Goal: Information Seeking & Learning: Find specific fact

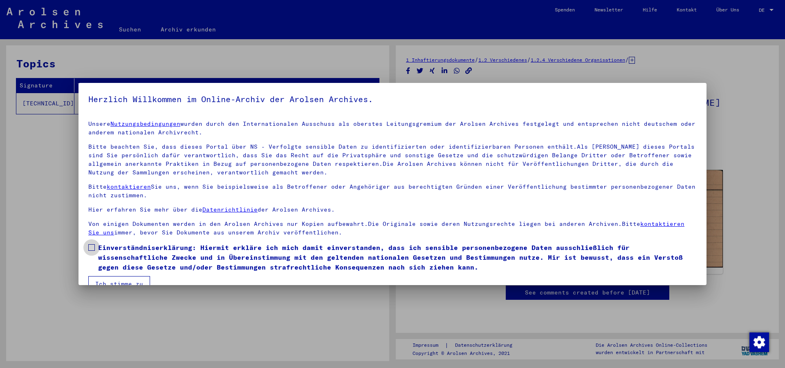
click at [92, 244] on span at bounding box center [91, 247] width 7 height 7
click at [96, 276] on button "Ich stimme zu" at bounding box center [119, 284] width 62 height 16
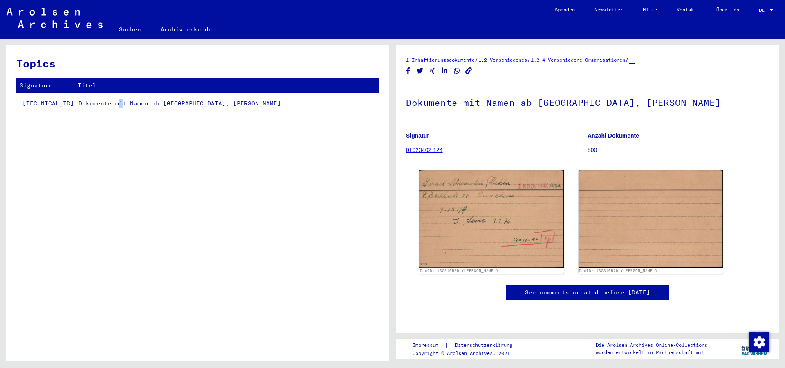
click at [90, 95] on td "Dokumente mit Namen ab ISRAEL, David" at bounding box center [226, 103] width 305 height 21
click at [159, 101] on td "Dokumente mit Namen ab ISRAEL, David" at bounding box center [226, 103] width 305 height 21
click at [90, 101] on td "Dokumente mit Namen ab ISRAEL, David" at bounding box center [226, 103] width 305 height 21
click at [121, 25] on link "Suchen" at bounding box center [130, 30] width 42 height 20
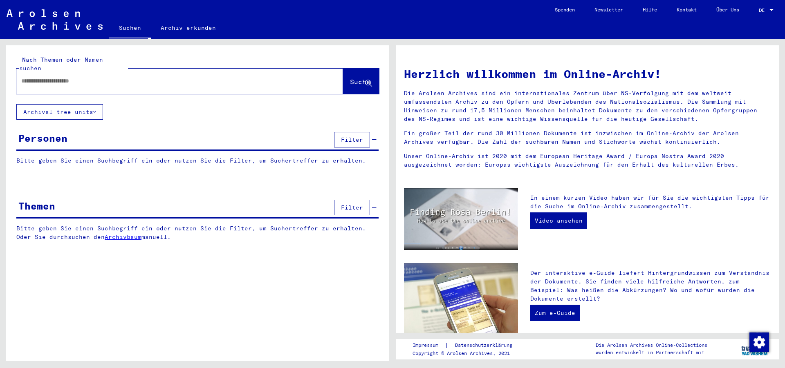
click at [107, 75] on div at bounding box center [167, 81] width 302 height 18
click at [103, 77] on input "text" at bounding box center [169, 81] width 297 height 9
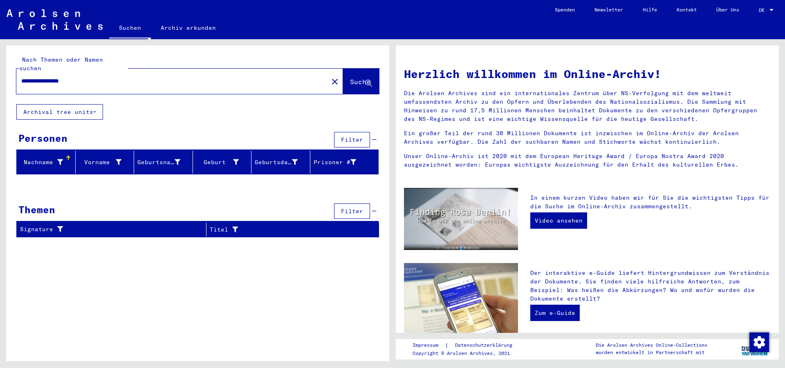
click at [34, 77] on input "**********" at bounding box center [169, 81] width 297 height 9
click at [27, 77] on input "**********" at bounding box center [169, 81] width 297 height 9
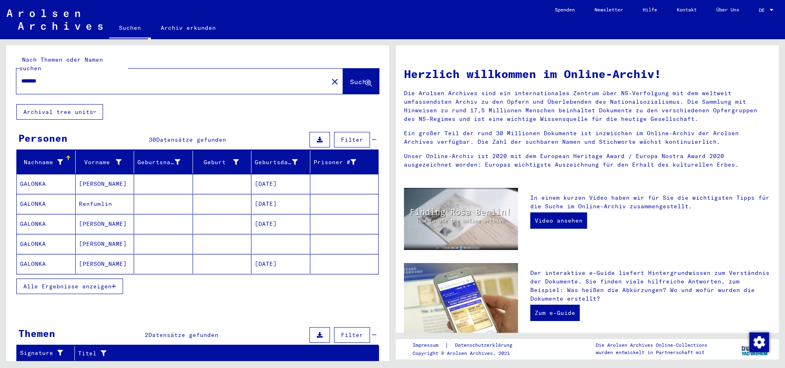
click at [26, 77] on input "*******" at bounding box center [169, 81] width 297 height 9
type input "*******"
click at [105, 279] on button "Alle Ergebnisse anzeigen" at bounding box center [69, 287] width 107 height 16
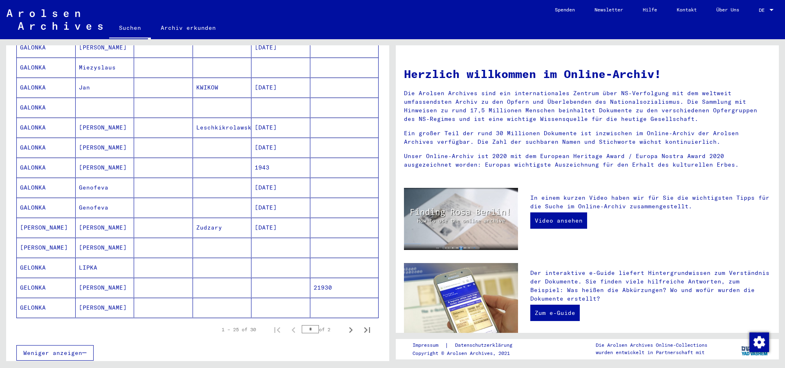
scroll to position [432, 0]
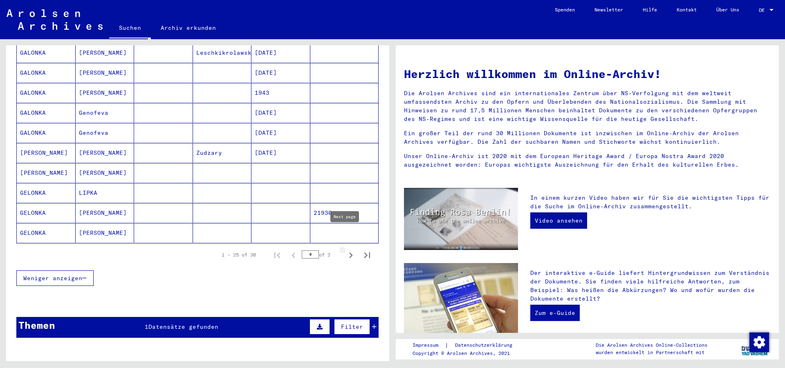
click at [345, 250] on icon "Next page" at bounding box center [350, 255] width 11 height 11
type input "*"
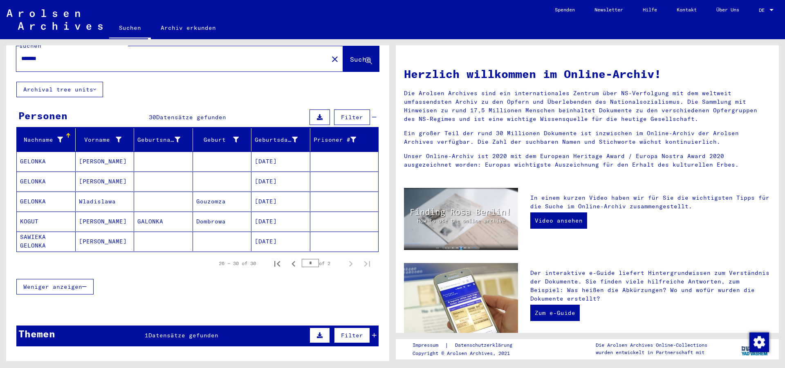
scroll to position [0, 0]
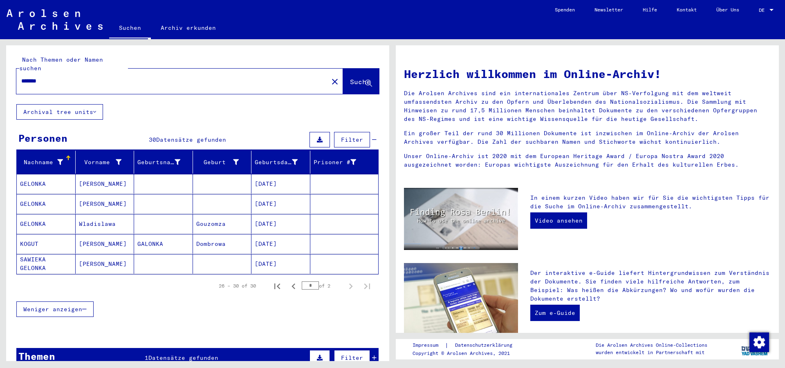
drag, startPoint x: 66, startPoint y: 62, endPoint x: 0, endPoint y: 62, distance: 66.2
click at [6, 62] on div "Nach Themen oder Namen suchen ******* close Suche Archival tree units Personen …" at bounding box center [197, 206] width 383 height 322
drag, startPoint x: 0, startPoint y: 52, endPoint x: 20, endPoint y: 72, distance: 28.6
click at [21, 77] on input "*******" at bounding box center [169, 81] width 297 height 9
type input "*"
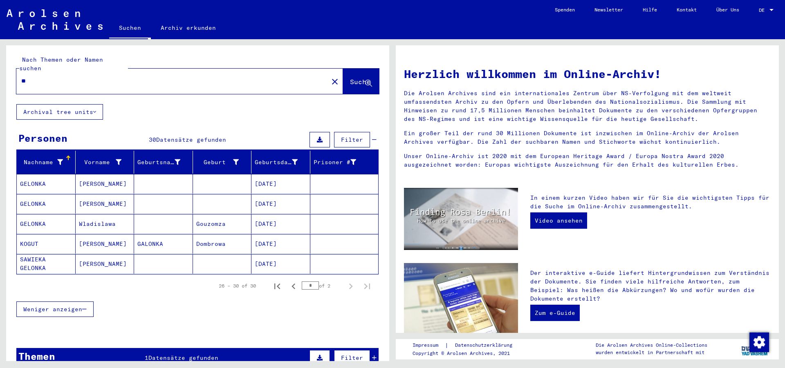
type input "*"
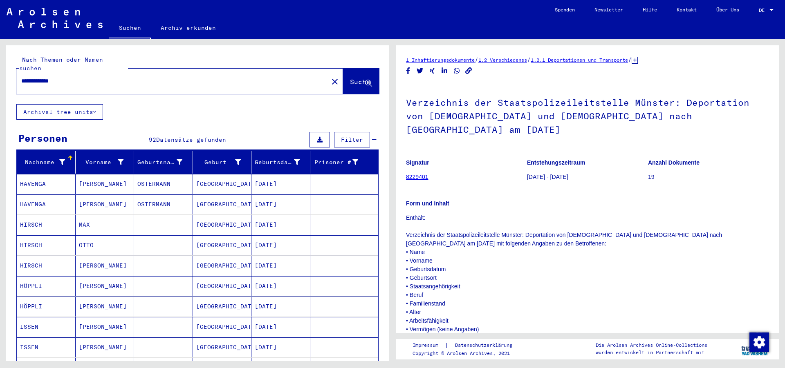
scroll to position [235, 0]
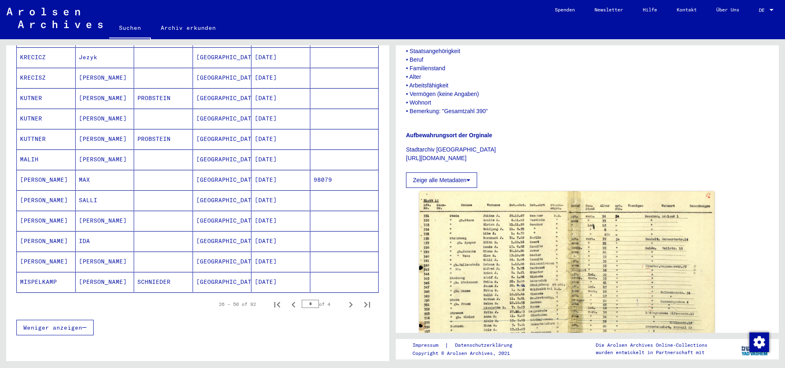
click at [56, 191] on mat-cell "[PERSON_NAME]" at bounding box center [46, 201] width 59 height 20
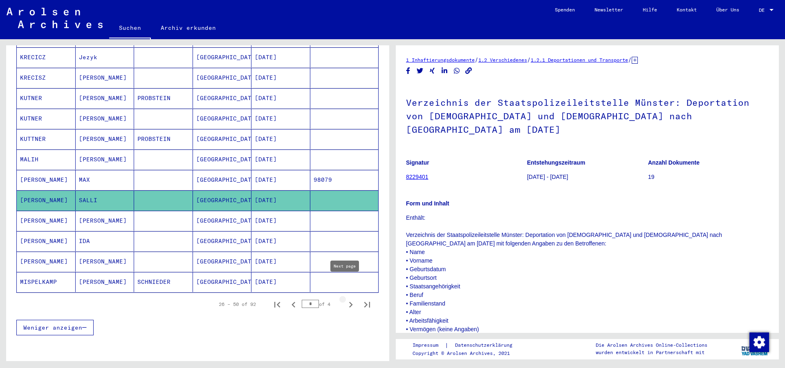
click at [345, 299] on icon "Next page" at bounding box center [350, 304] width 11 height 11
type input "*"
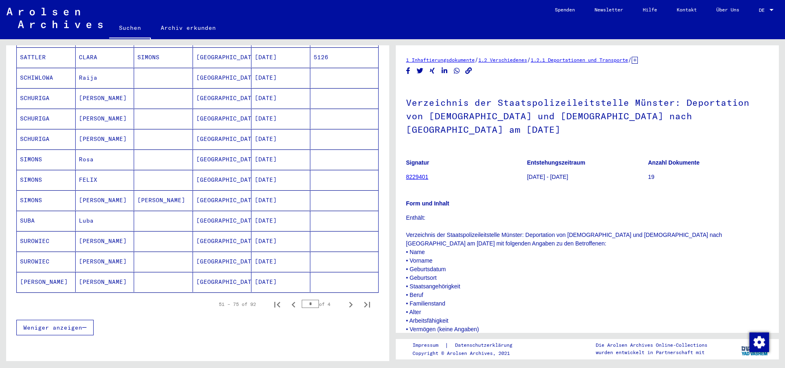
click at [131, 191] on mat-cell "[PERSON_NAME]" at bounding box center [105, 201] width 59 height 20
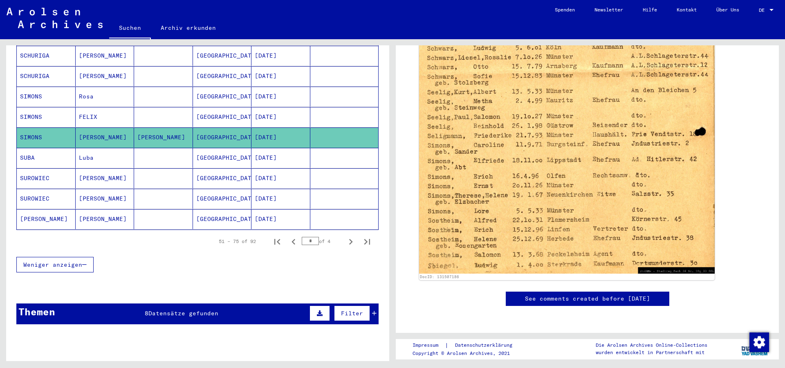
scroll to position [471, 0]
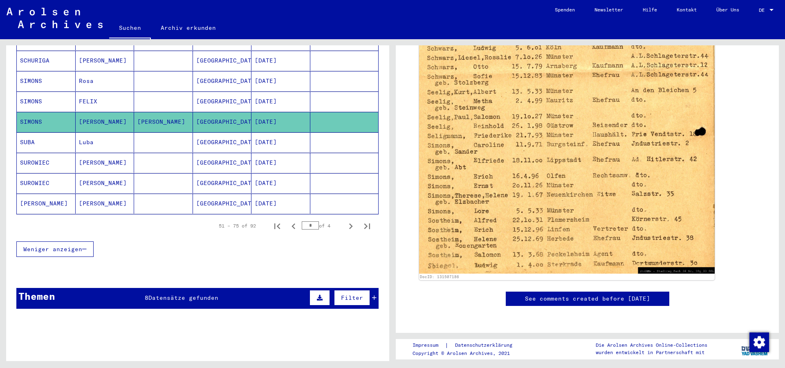
click at [119, 194] on mat-cell "[PERSON_NAME]" at bounding box center [105, 204] width 59 height 20
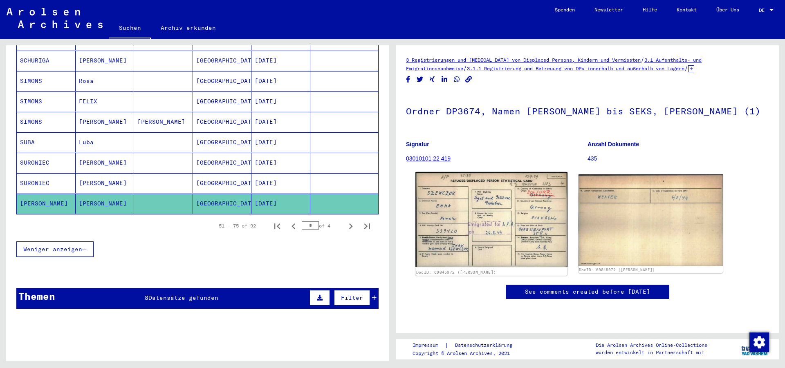
click at [430, 209] on img at bounding box center [491, 220] width 152 height 96
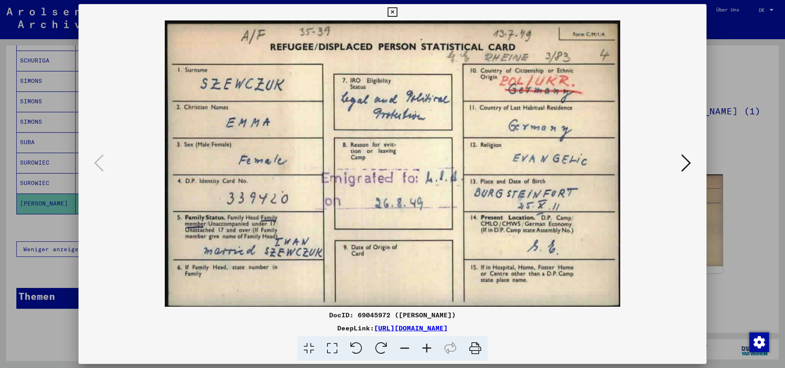
click at [397, 16] on icon at bounding box center [392, 12] width 9 height 10
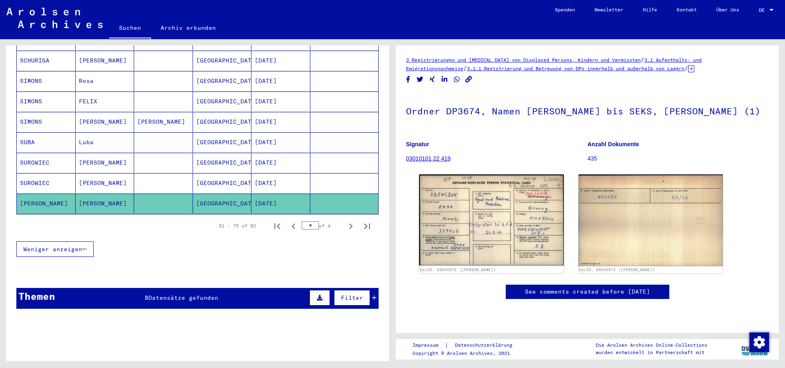
click at [139, 173] on mat-cell at bounding box center [163, 183] width 59 height 20
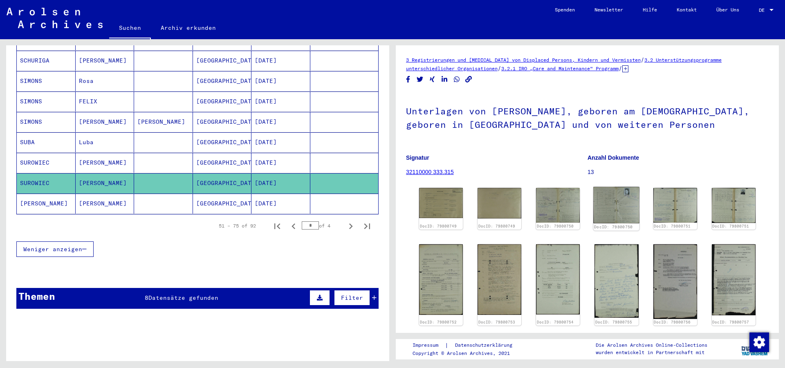
click at [622, 192] on img at bounding box center [617, 205] width 46 height 36
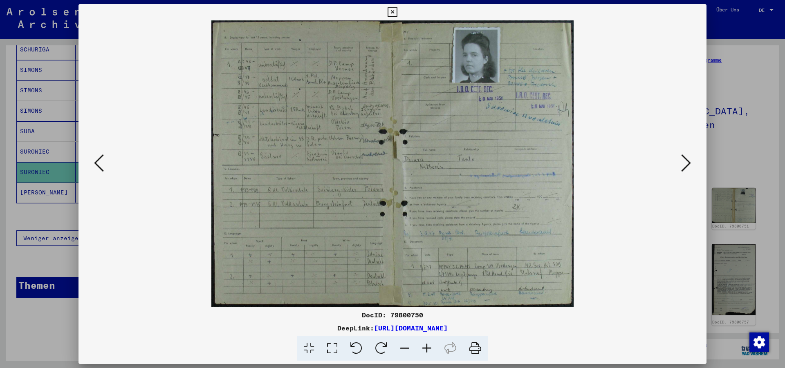
scroll to position [476, 0]
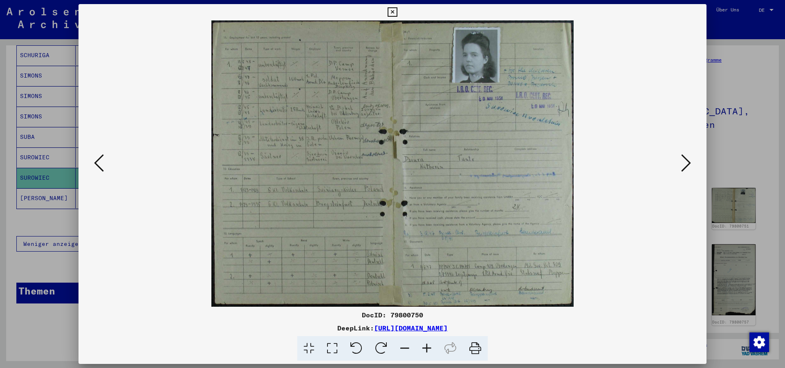
click at [427, 348] on icon at bounding box center [427, 348] width 22 height 25
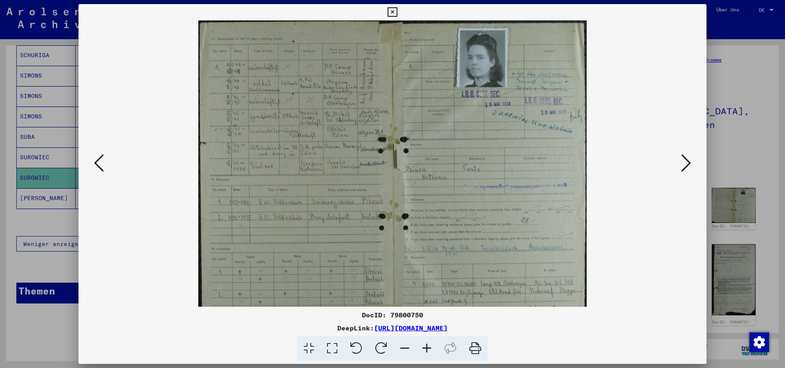
click at [427, 348] on icon at bounding box center [427, 348] width 22 height 25
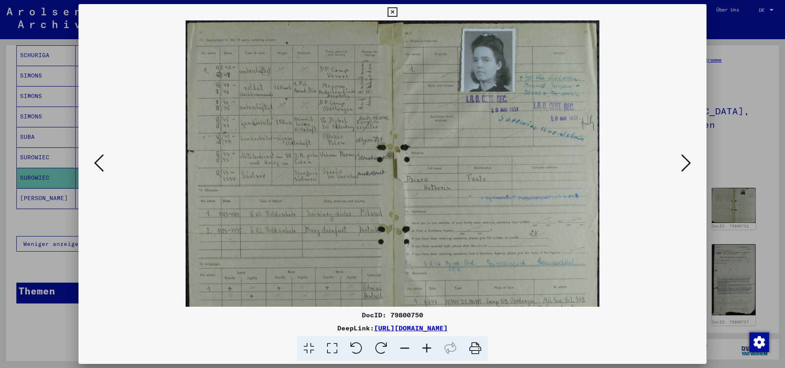
click at [427, 348] on icon at bounding box center [427, 348] width 22 height 25
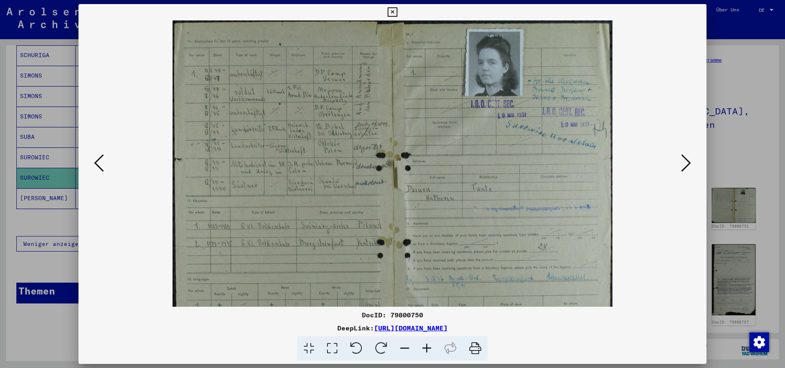
click at [427, 348] on icon at bounding box center [427, 348] width 22 height 25
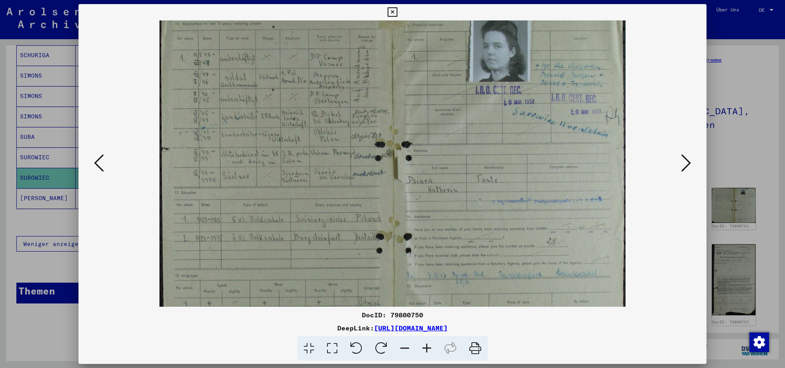
scroll to position [19, 0]
drag, startPoint x: 332, startPoint y: 238, endPoint x: 333, endPoint y: 219, distance: 19.2
click at [333, 219] on img at bounding box center [392, 185] width 466 height 368
click at [696, 159] on div at bounding box center [392, 163] width 628 height 287
click at [691, 163] on icon at bounding box center [686, 163] width 10 height 20
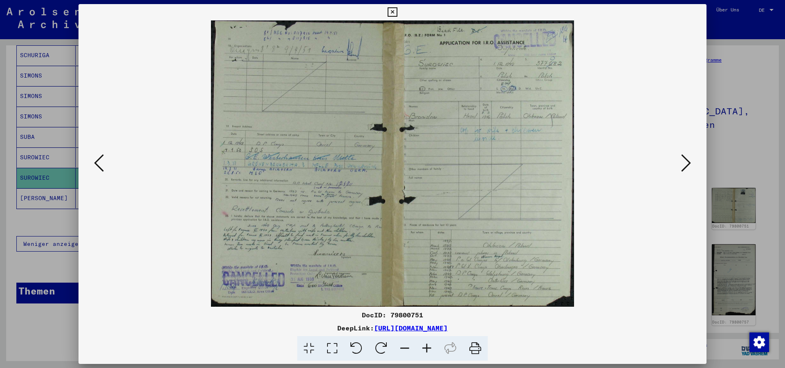
scroll to position [0, 0]
click at [427, 349] on icon at bounding box center [427, 348] width 22 height 25
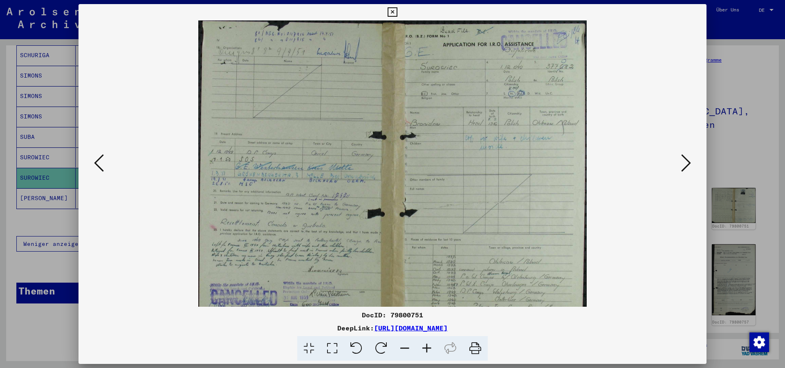
click at [427, 349] on icon at bounding box center [427, 348] width 22 height 25
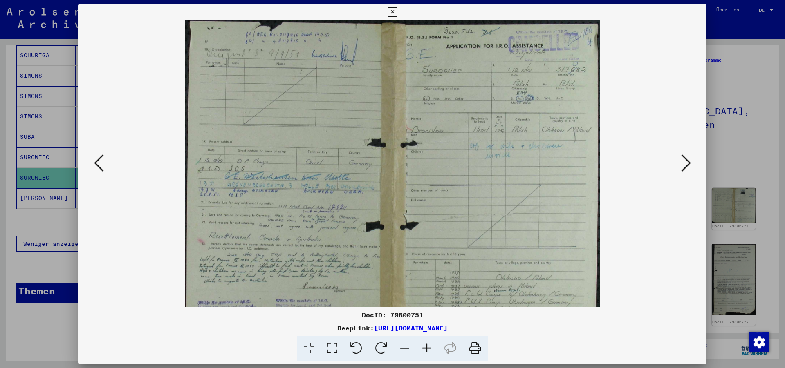
click at [427, 349] on icon at bounding box center [427, 348] width 22 height 25
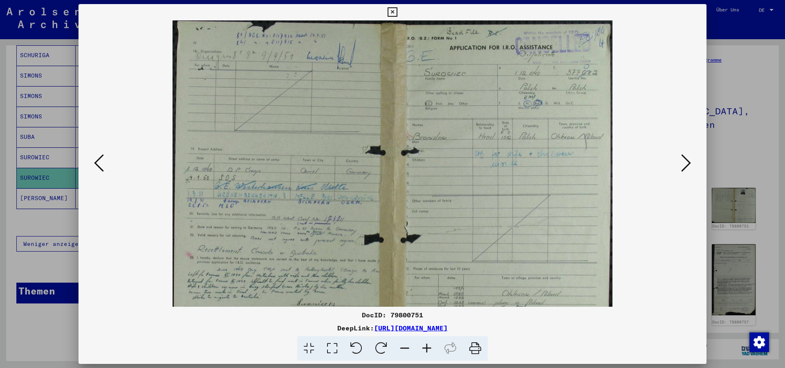
click at [427, 349] on icon at bounding box center [427, 348] width 22 height 25
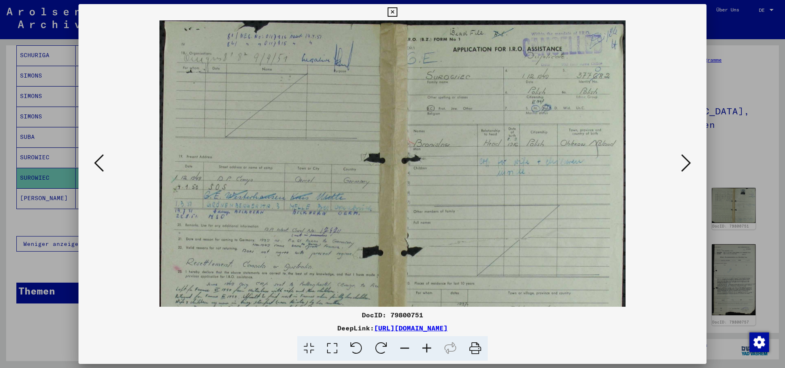
click at [427, 349] on icon at bounding box center [427, 348] width 22 height 25
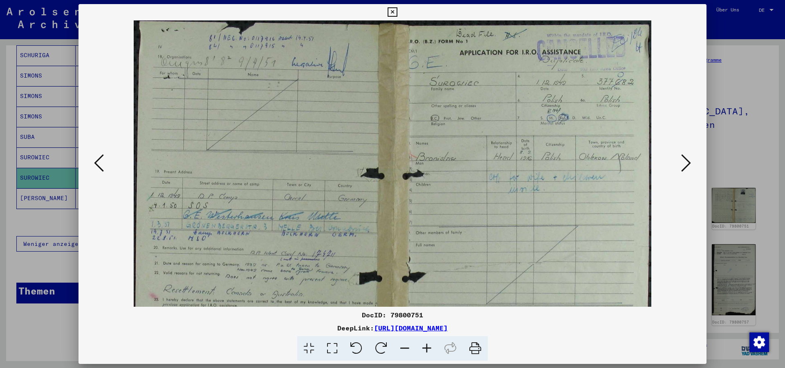
click at [427, 349] on icon at bounding box center [427, 348] width 22 height 25
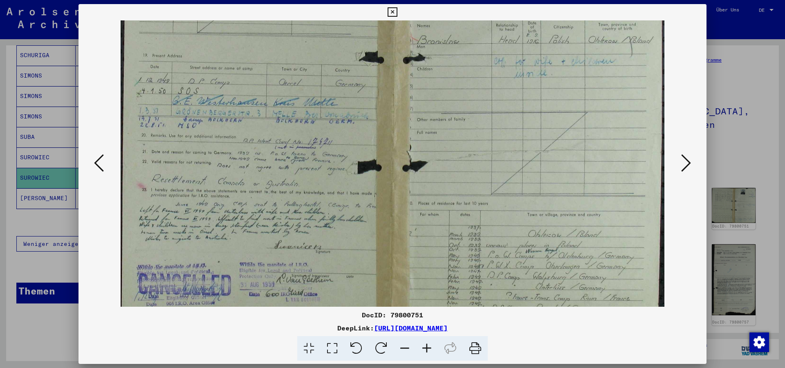
scroll to position [143, 0]
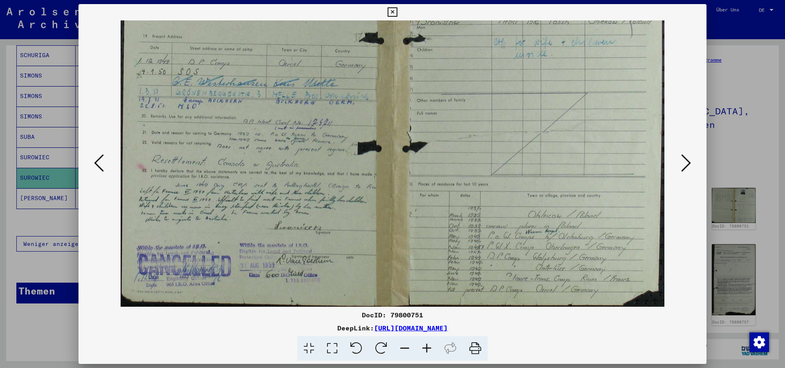
drag, startPoint x: 471, startPoint y: 230, endPoint x: 467, endPoint y: 78, distance: 151.7
click at [467, 78] on img at bounding box center [393, 92] width 544 height 430
click at [687, 166] on icon at bounding box center [686, 163] width 10 height 20
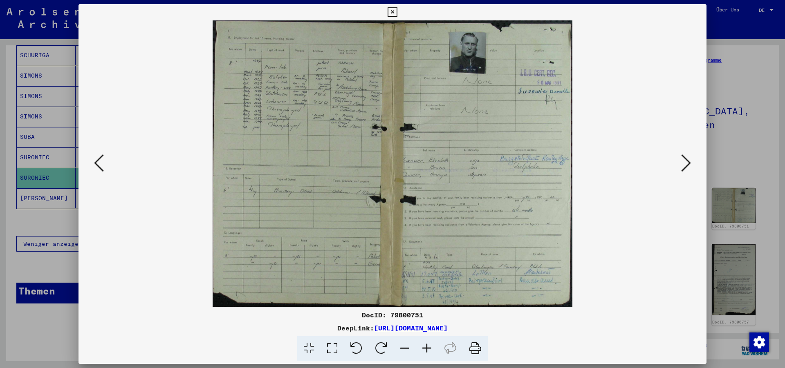
scroll to position [0, 0]
click at [427, 349] on icon at bounding box center [427, 348] width 22 height 25
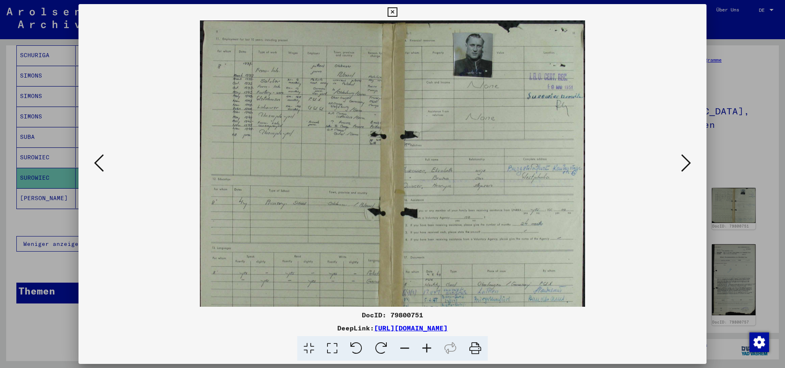
click at [427, 349] on icon at bounding box center [427, 348] width 22 height 25
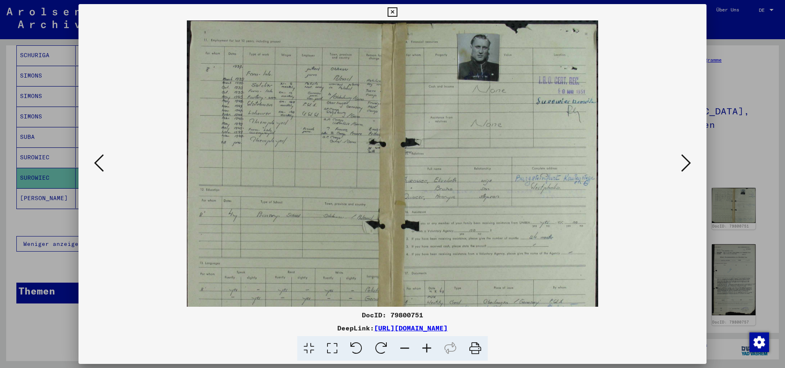
click at [427, 349] on icon at bounding box center [427, 348] width 22 height 25
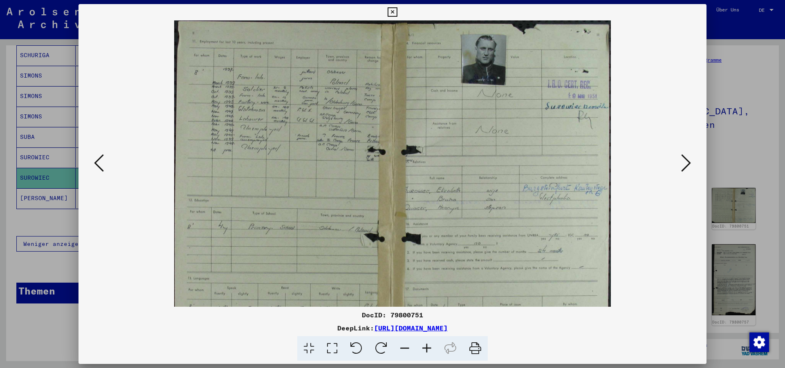
click at [427, 349] on icon at bounding box center [427, 348] width 22 height 25
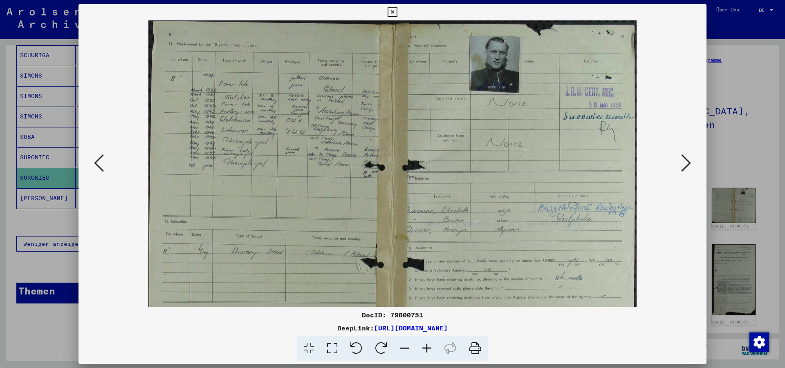
click at [427, 349] on icon at bounding box center [427, 348] width 22 height 25
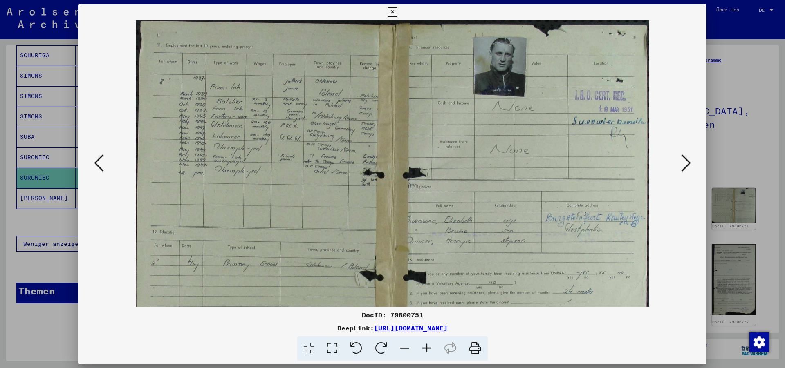
click at [427, 349] on icon at bounding box center [427, 348] width 22 height 25
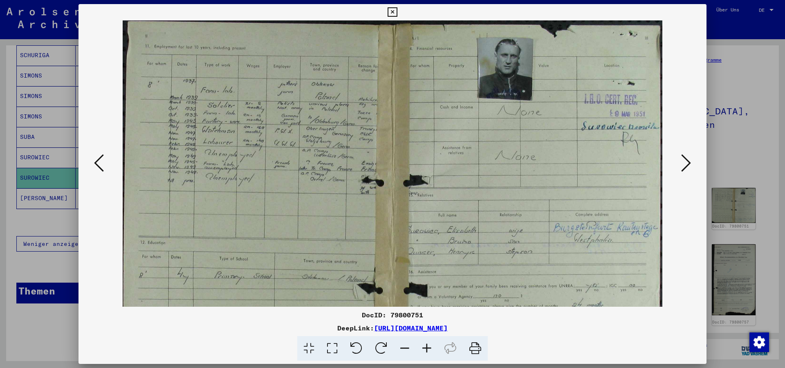
click at [427, 349] on icon at bounding box center [427, 348] width 22 height 25
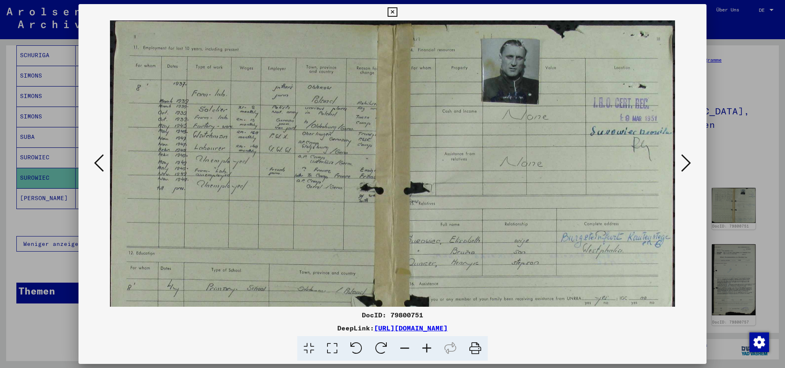
click at [684, 168] on icon at bounding box center [686, 163] width 10 height 20
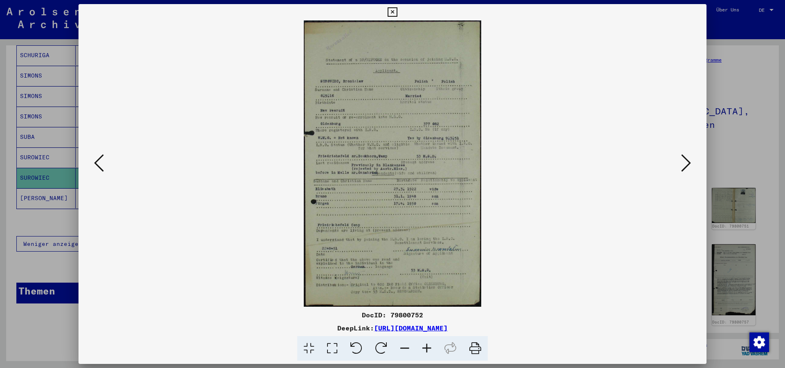
click at [683, 162] on icon at bounding box center [686, 163] width 10 height 20
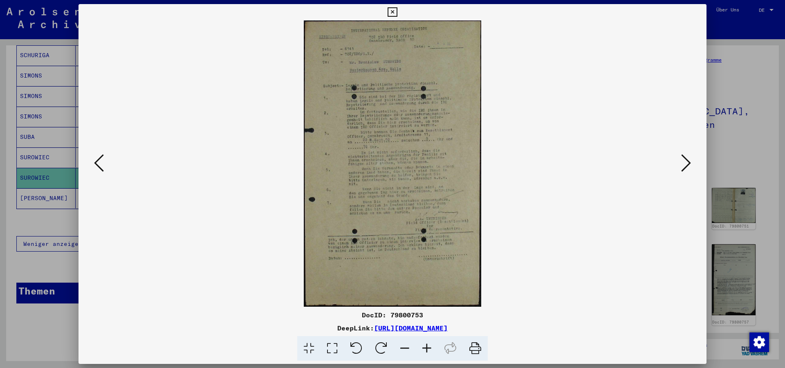
click at [426, 346] on icon at bounding box center [427, 348] width 22 height 25
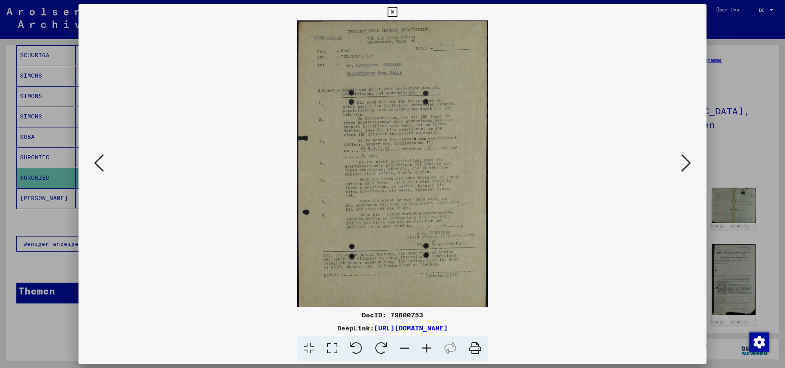
click at [426, 347] on icon at bounding box center [427, 348] width 22 height 25
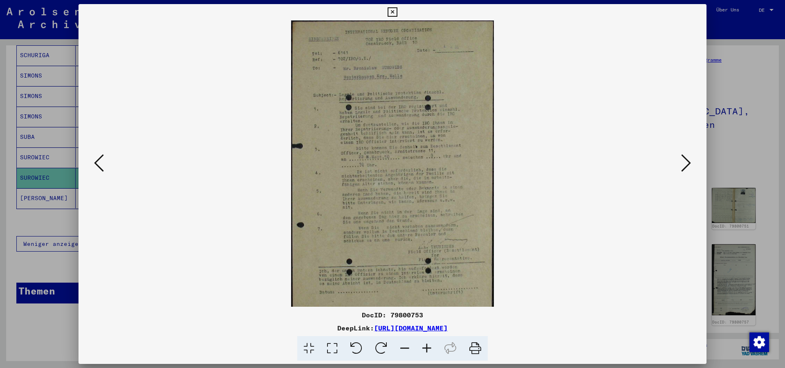
click at [426, 347] on icon at bounding box center [427, 348] width 22 height 25
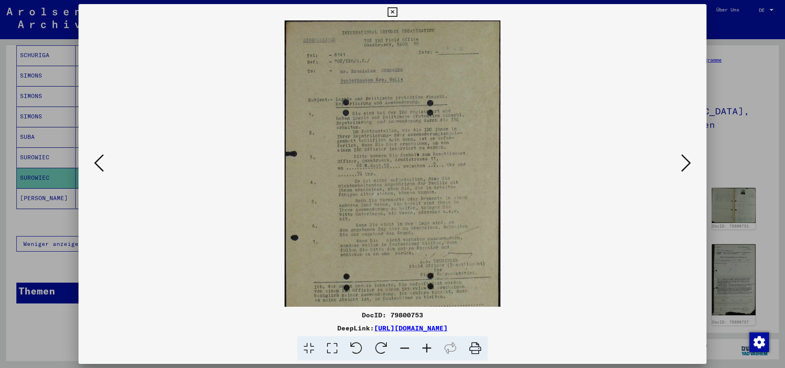
click at [426, 347] on icon at bounding box center [427, 348] width 22 height 25
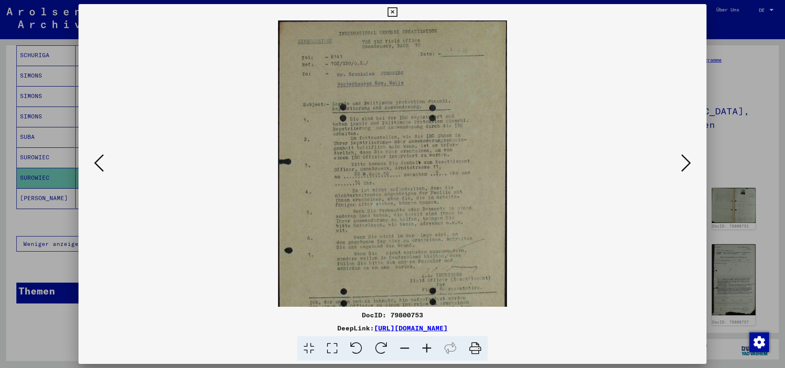
click at [426, 347] on icon at bounding box center [427, 348] width 22 height 25
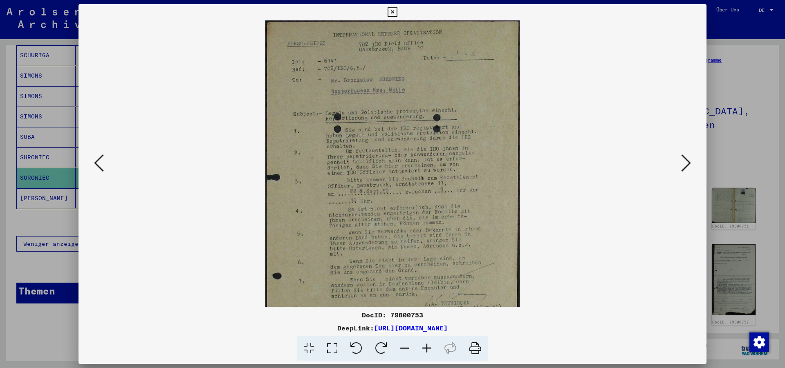
drag, startPoint x: 407, startPoint y: 234, endPoint x: 413, endPoint y: 257, distance: 23.6
click at [407, 258] on img at bounding box center [392, 224] width 254 height 409
click at [679, 168] on viewer-one-image at bounding box center [392, 163] width 572 height 287
click at [688, 166] on icon at bounding box center [686, 163] width 10 height 20
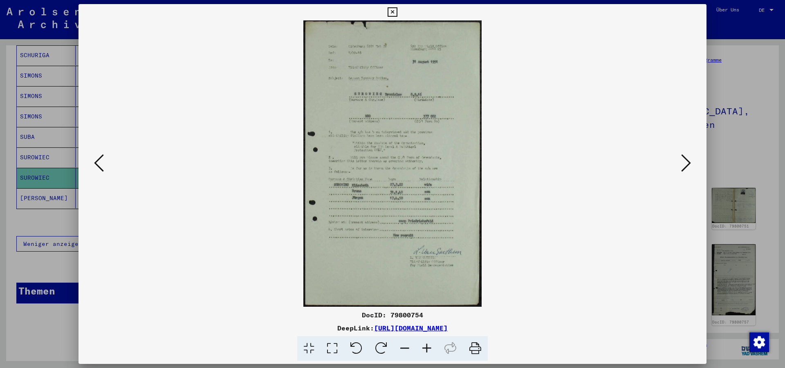
click at [688, 166] on icon at bounding box center [686, 163] width 10 height 20
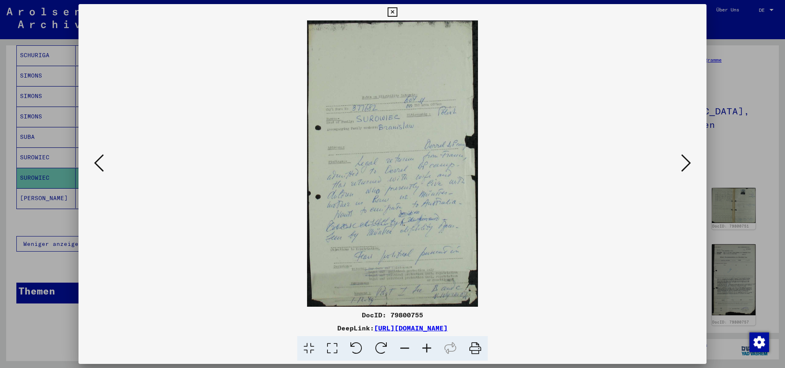
click at [688, 166] on icon at bounding box center [686, 163] width 10 height 20
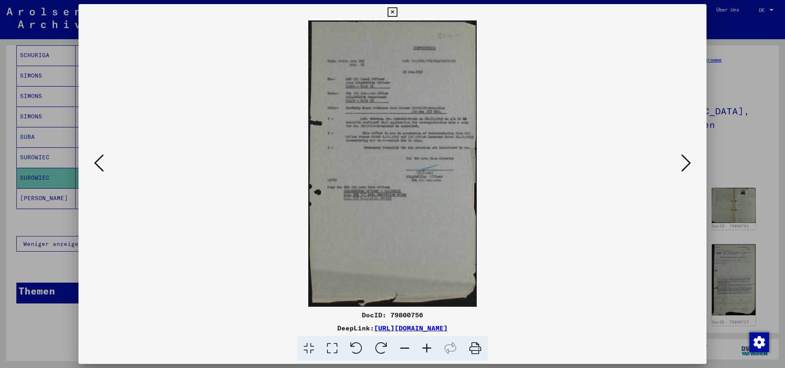
click at [688, 166] on icon at bounding box center [686, 163] width 10 height 20
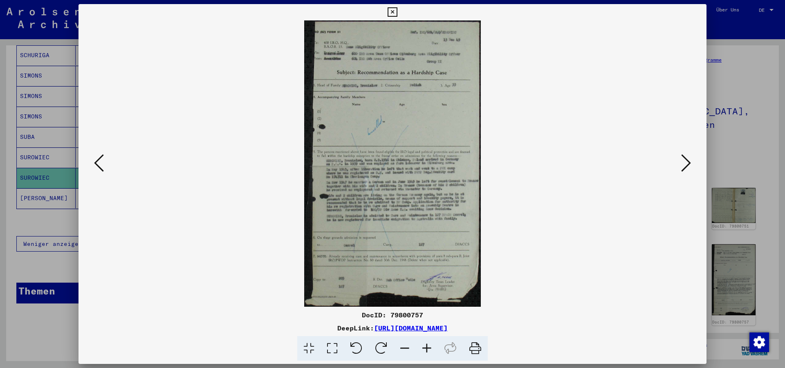
click at [430, 351] on icon at bounding box center [427, 348] width 22 height 25
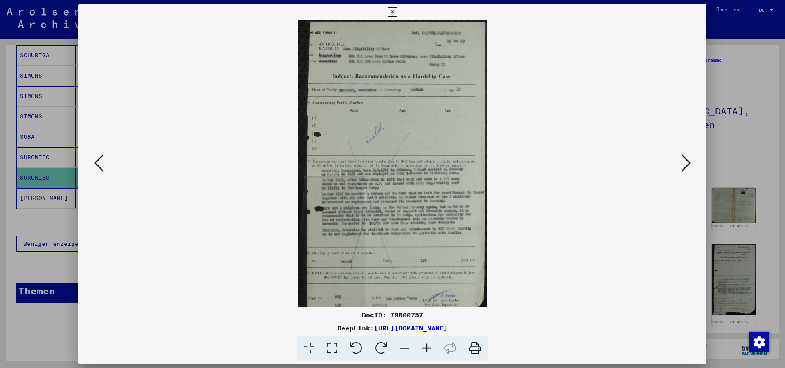
click at [430, 351] on icon at bounding box center [427, 348] width 22 height 25
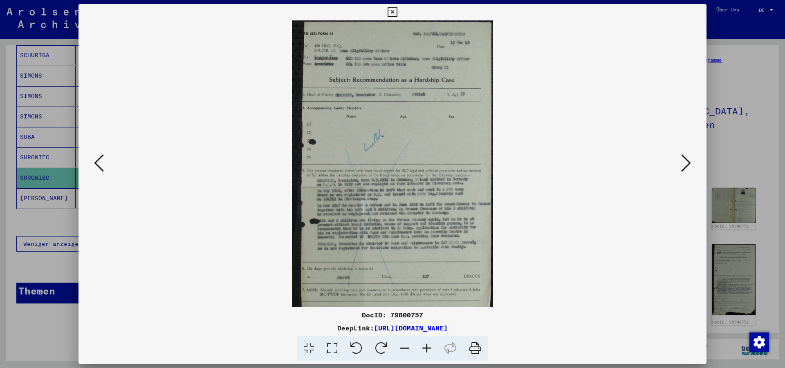
click at [430, 351] on icon at bounding box center [427, 348] width 22 height 25
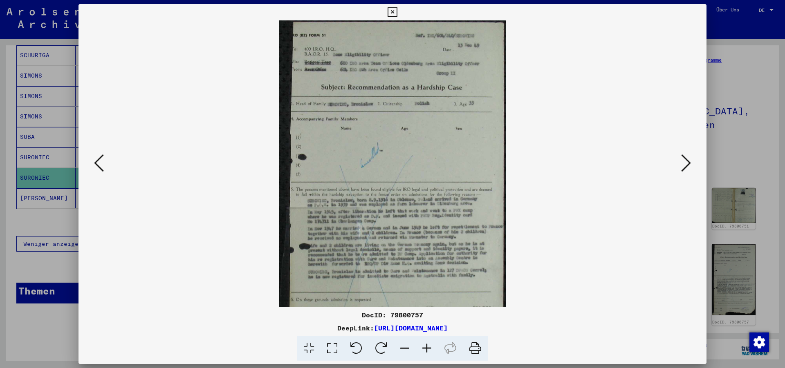
click at [430, 351] on icon at bounding box center [427, 348] width 22 height 25
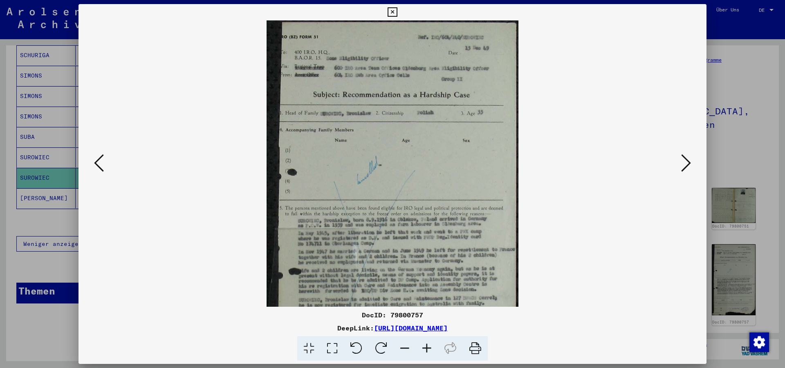
click at [430, 351] on icon at bounding box center [427, 348] width 22 height 25
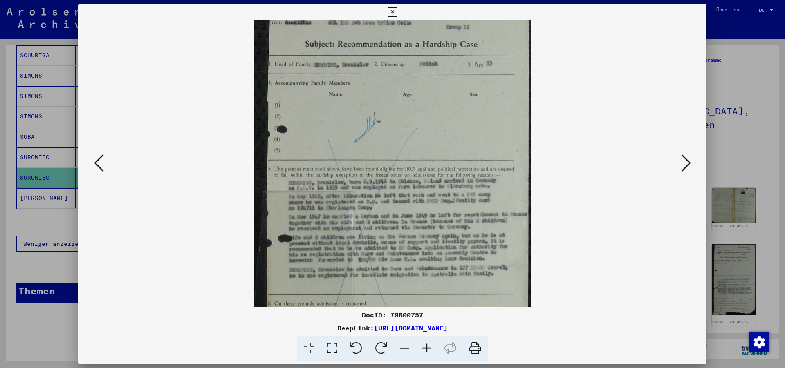
scroll to position [81, 0]
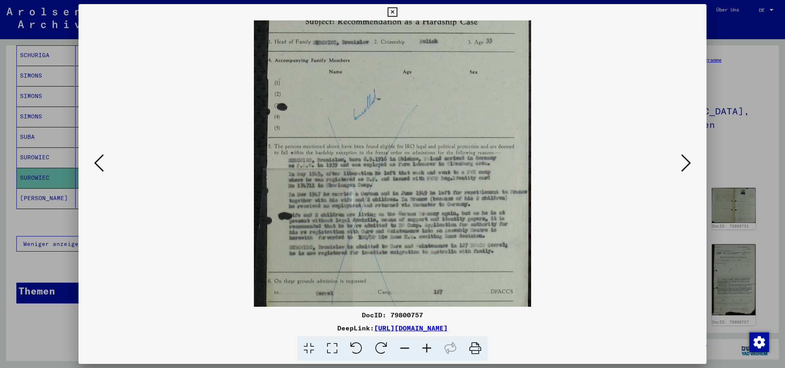
drag, startPoint x: 408, startPoint y: 234, endPoint x: 399, endPoint y: 154, distance: 81.0
click at [399, 154] on img at bounding box center [392, 165] width 277 height 450
click at [686, 162] on icon at bounding box center [686, 163] width 10 height 20
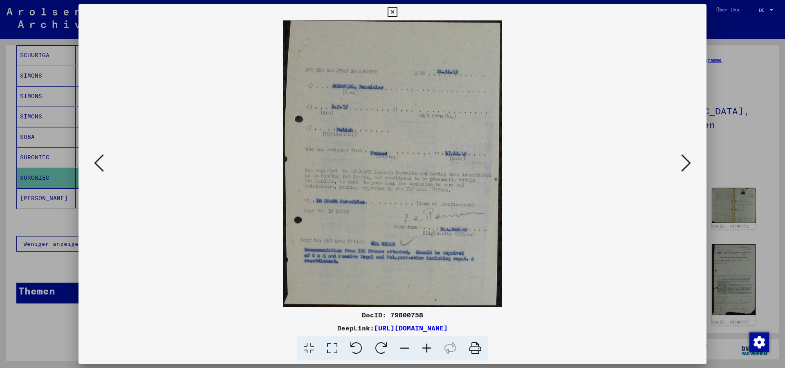
scroll to position [0, 0]
click at [686, 162] on icon at bounding box center [686, 163] width 10 height 20
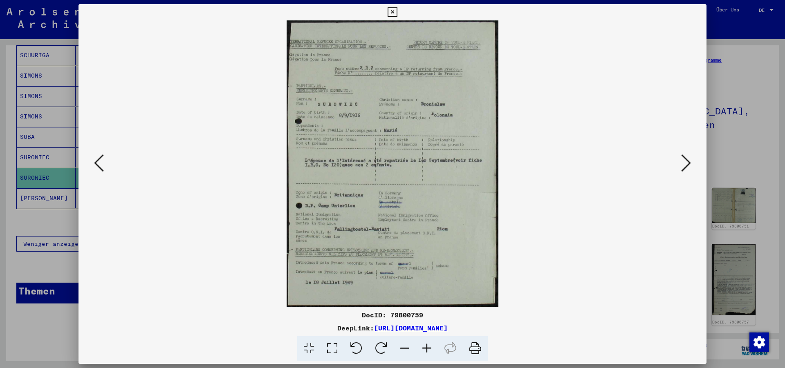
click at [686, 162] on icon at bounding box center [686, 163] width 10 height 20
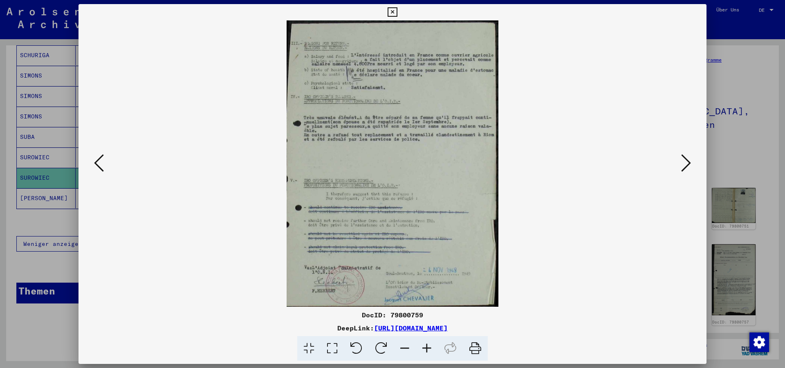
click at [686, 162] on icon at bounding box center [686, 163] width 10 height 20
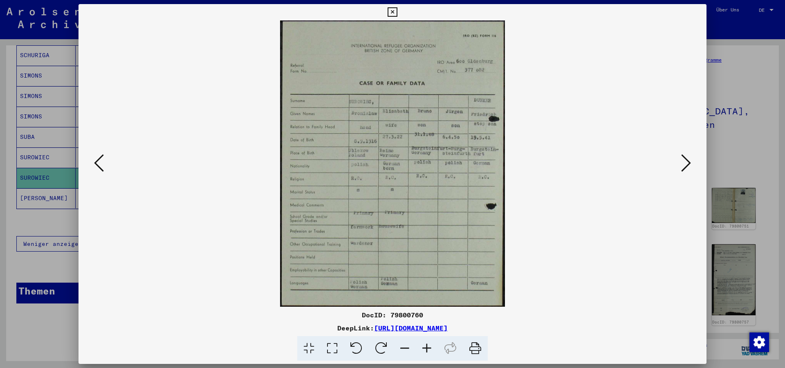
click at [690, 164] on icon at bounding box center [686, 163] width 10 height 20
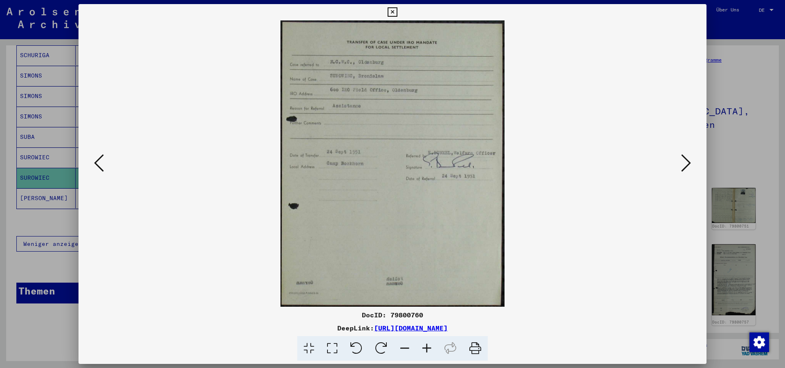
click at [686, 164] on icon at bounding box center [686, 163] width 10 height 20
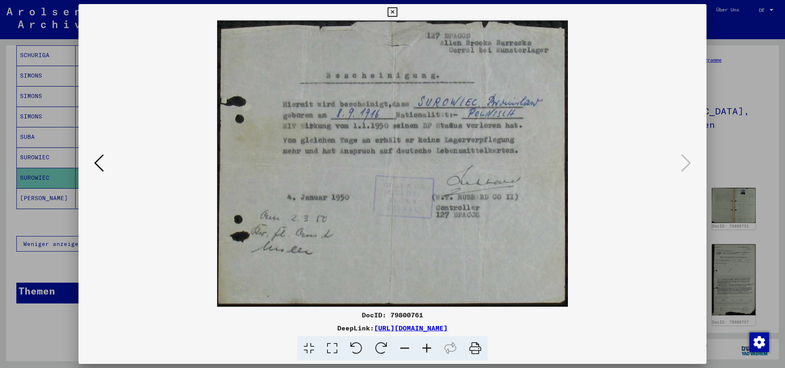
click at [677, 164] on viewer-one-image at bounding box center [392, 163] width 572 height 287
click at [397, 10] on icon at bounding box center [392, 12] width 9 height 10
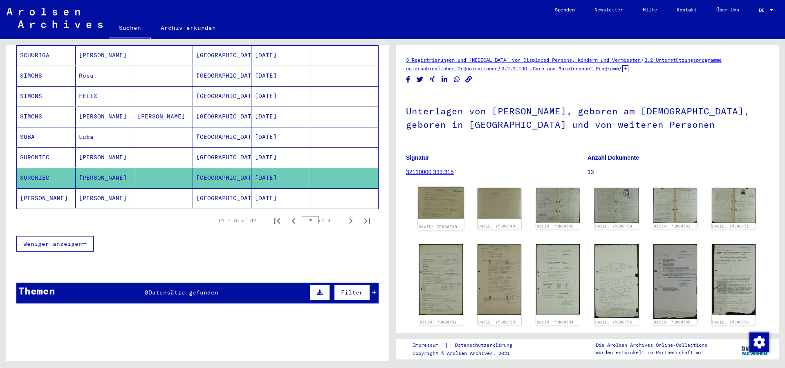
click at [442, 205] on img at bounding box center [441, 203] width 46 height 32
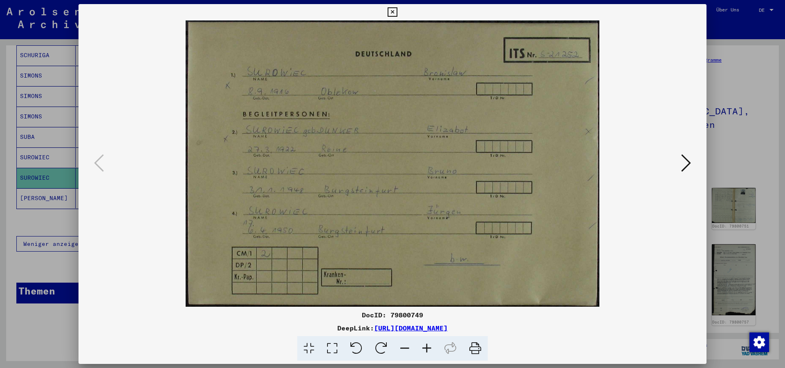
click at [685, 161] on icon at bounding box center [686, 163] width 10 height 20
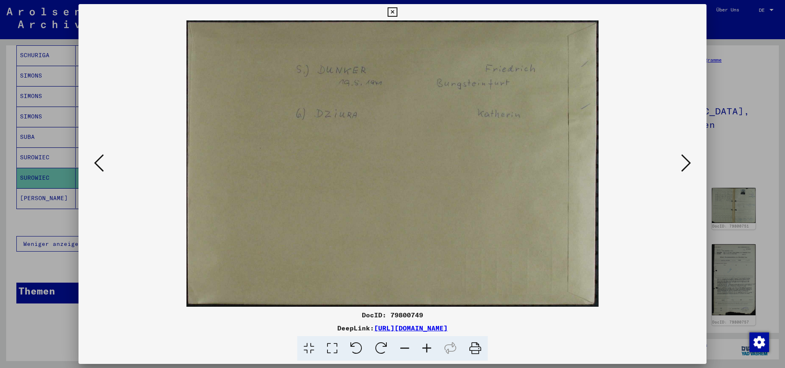
click at [686, 161] on icon at bounding box center [686, 163] width 10 height 20
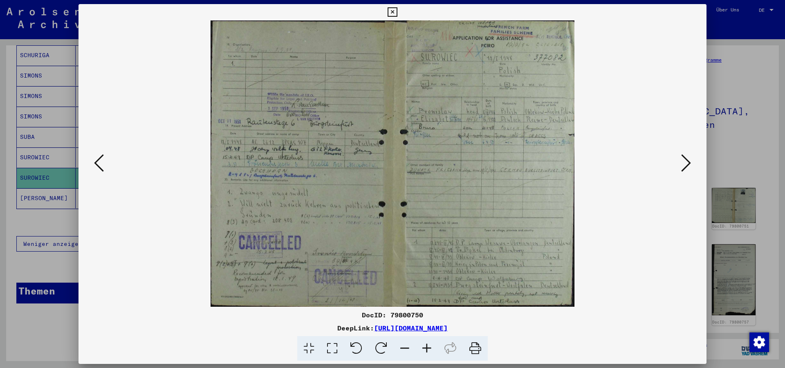
click at [397, 9] on icon at bounding box center [392, 12] width 9 height 10
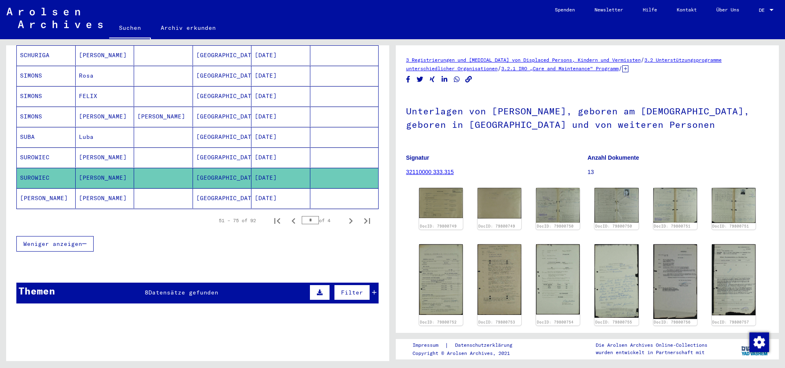
click at [181, 188] on mat-cell at bounding box center [163, 198] width 59 height 20
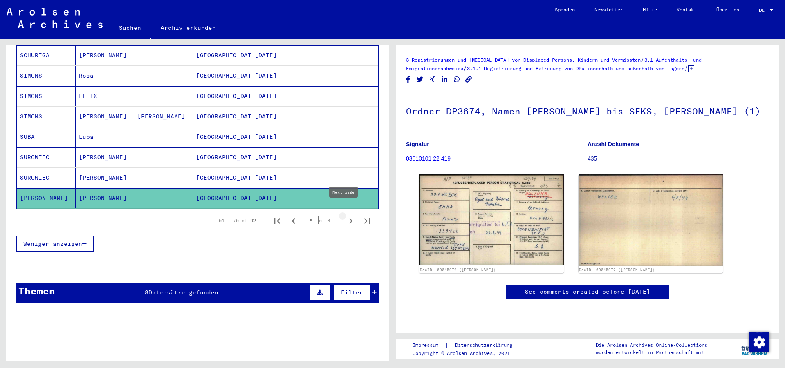
click at [349, 218] on icon "Next page" at bounding box center [351, 221] width 4 height 6
type input "*"
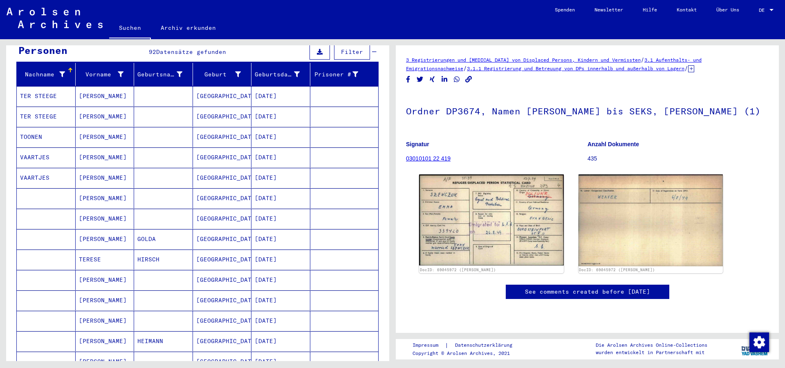
scroll to position [88, 0]
click at [61, 86] on mat-cell "TER STEEGE" at bounding box center [46, 96] width 59 height 20
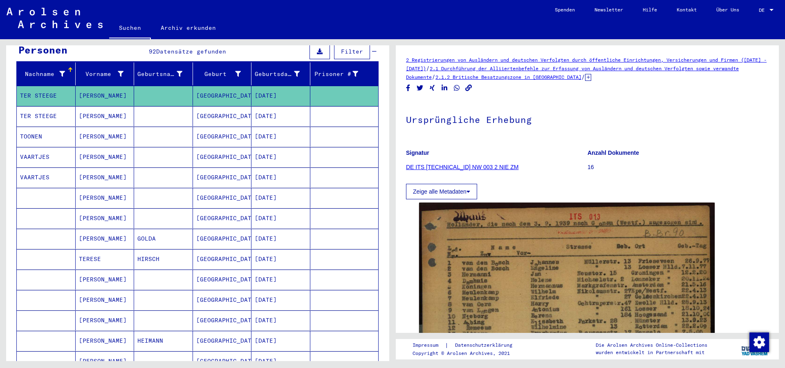
click at [60, 106] on mat-cell "TER STEEGE" at bounding box center [46, 116] width 59 height 20
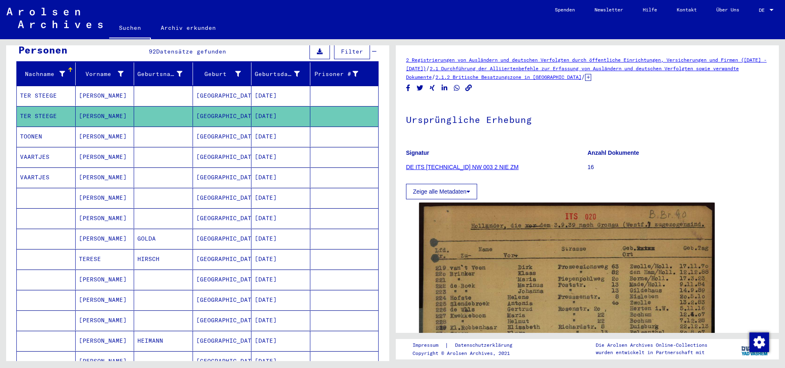
click at [59, 128] on mat-cell "TOONEN" at bounding box center [46, 137] width 59 height 20
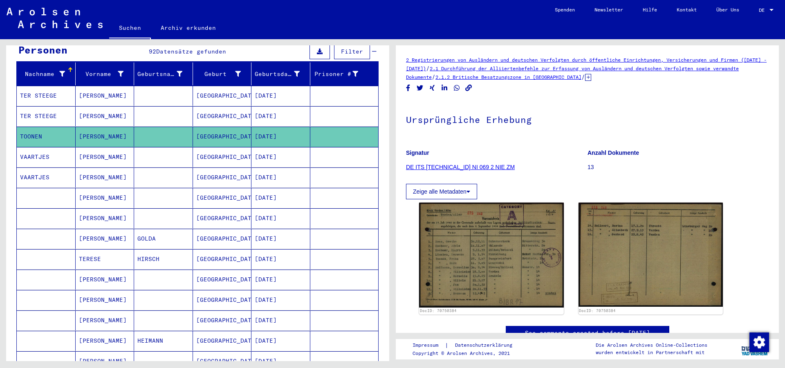
click at [53, 149] on mat-cell "VAARTJES" at bounding box center [46, 157] width 59 height 20
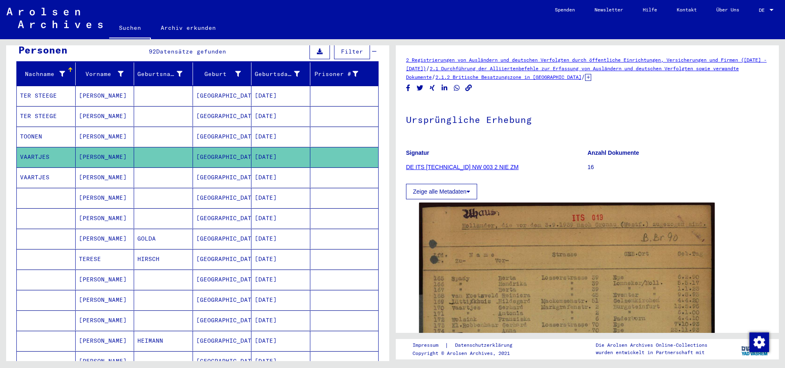
click at [51, 170] on mat-cell "VAARTJES" at bounding box center [46, 178] width 59 height 20
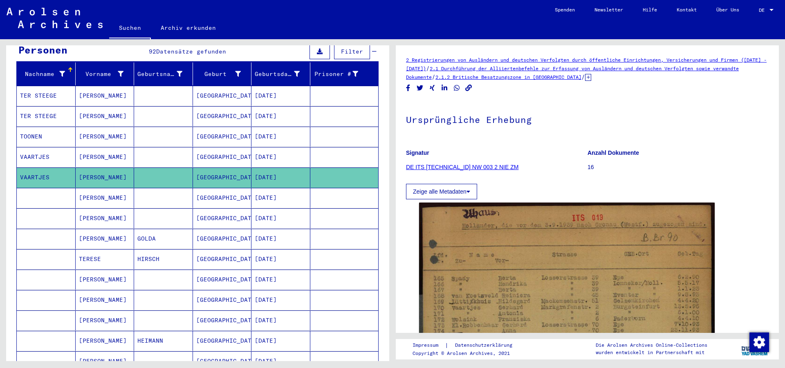
click at [40, 188] on mat-cell at bounding box center [46, 198] width 59 height 20
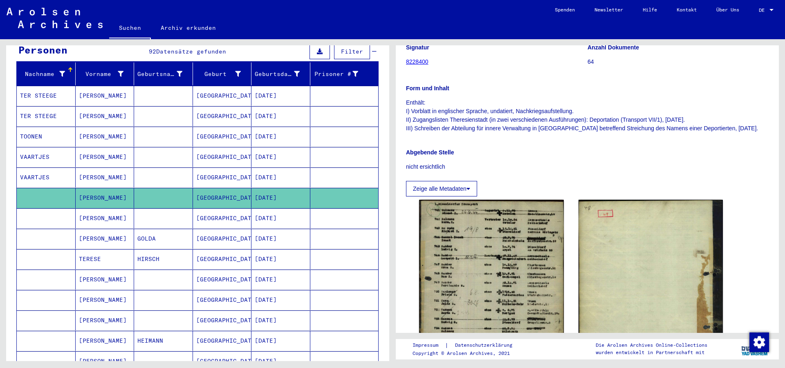
scroll to position [132, 0]
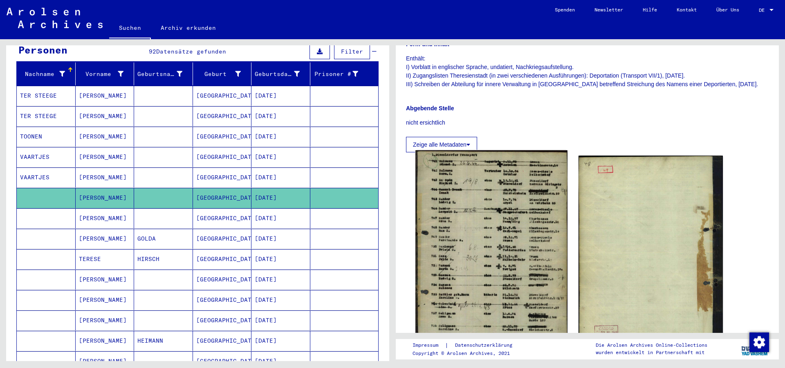
click at [459, 235] on img at bounding box center [491, 259] width 152 height 219
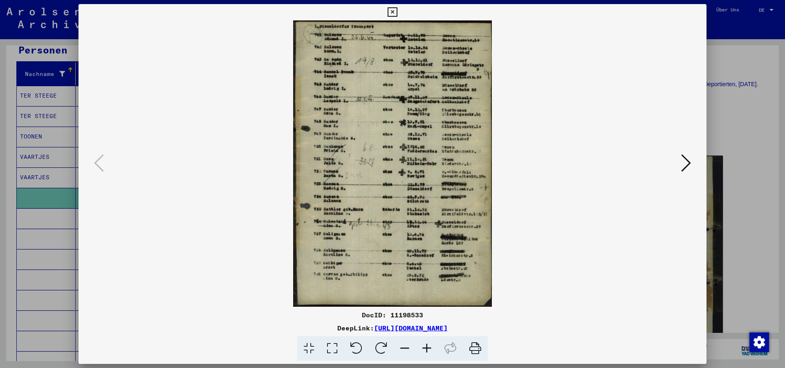
click at [397, 11] on icon at bounding box center [392, 12] width 9 height 10
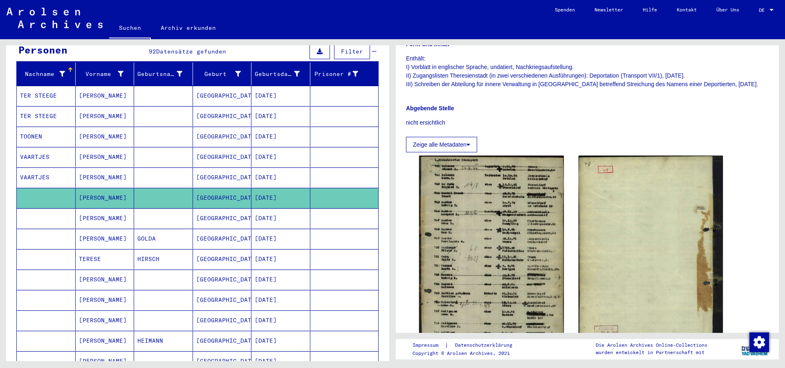
click at [188, 209] on mat-cell at bounding box center [163, 219] width 59 height 20
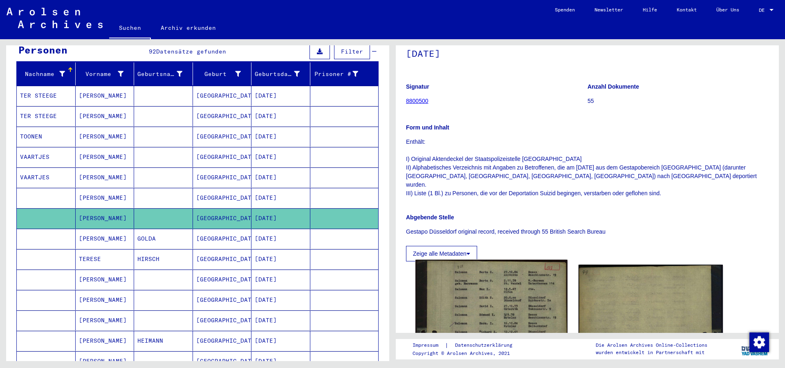
scroll to position [132, 0]
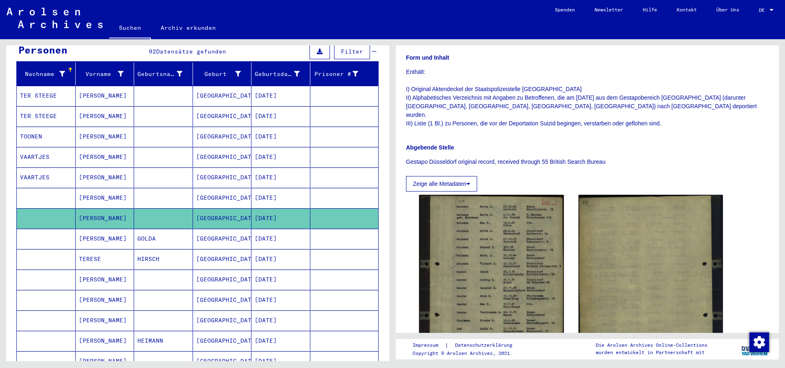
click at [200, 229] on mat-cell "[GEOGRAPHIC_DATA]" at bounding box center [222, 239] width 59 height 20
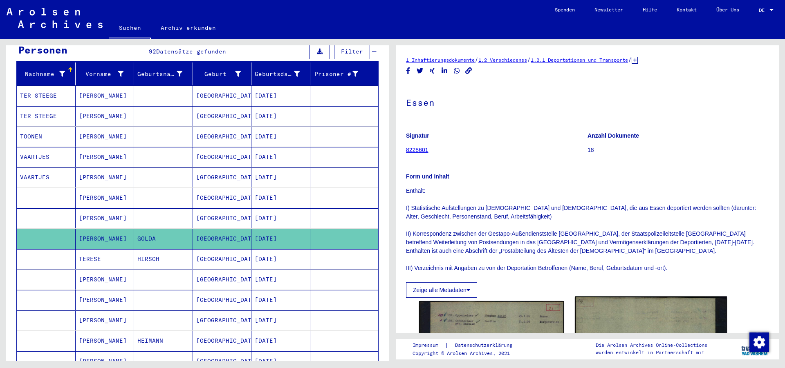
scroll to position [177, 0]
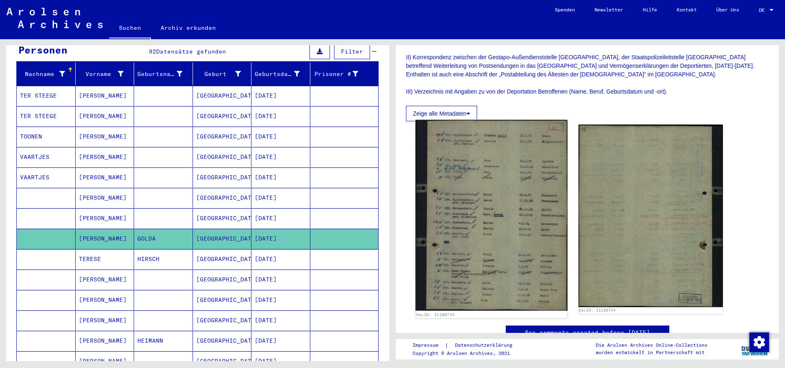
click at [517, 206] on img at bounding box center [491, 215] width 152 height 191
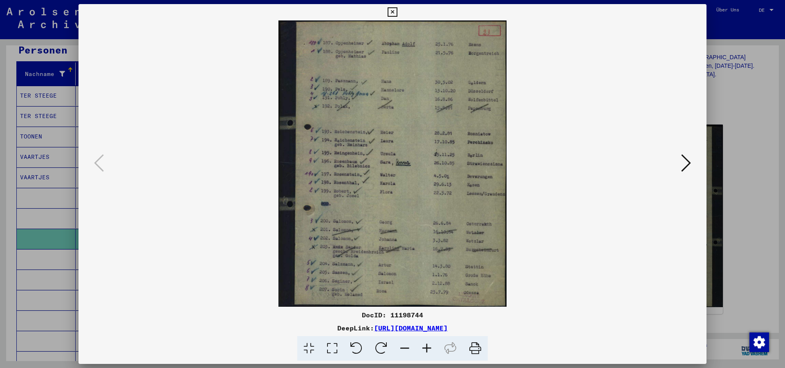
click at [430, 350] on icon at bounding box center [427, 348] width 22 height 25
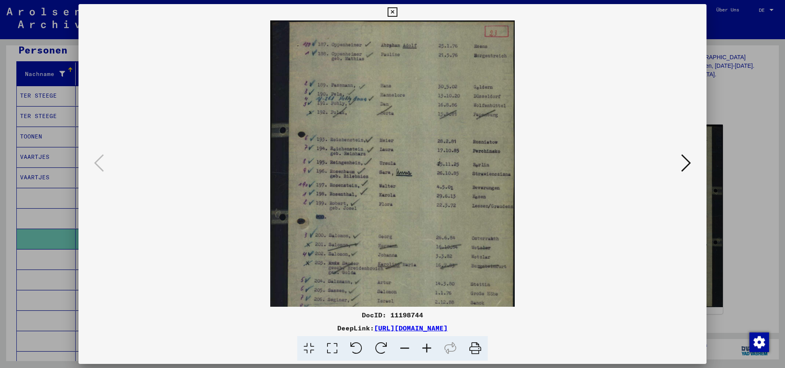
click at [430, 350] on icon at bounding box center [427, 348] width 22 height 25
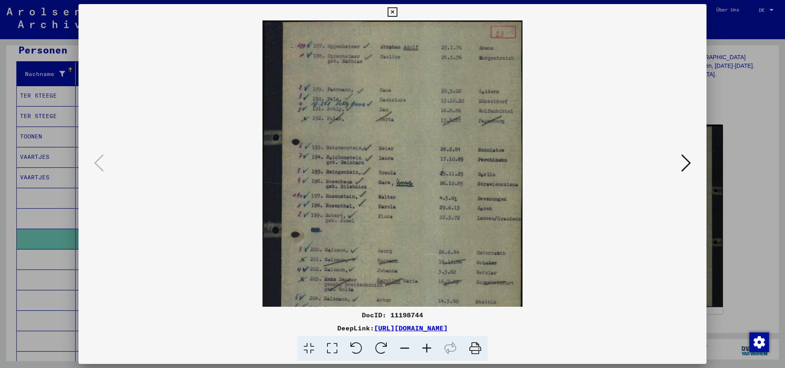
click at [430, 350] on icon at bounding box center [427, 348] width 22 height 25
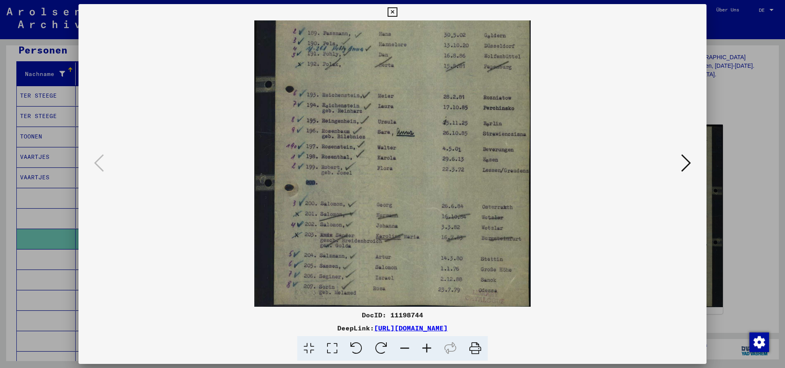
scroll to position [61, 0]
drag, startPoint x: 395, startPoint y: 256, endPoint x: 391, endPoint y: 200, distance: 56.9
click at [391, 200] on img at bounding box center [392, 133] width 277 height 348
click at [458, 143] on img at bounding box center [392, 133] width 277 height 348
click at [397, 13] on icon at bounding box center [392, 12] width 9 height 10
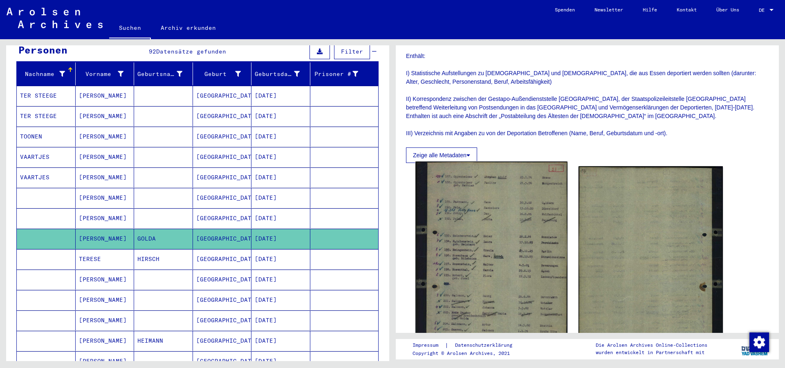
scroll to position [132, 0]
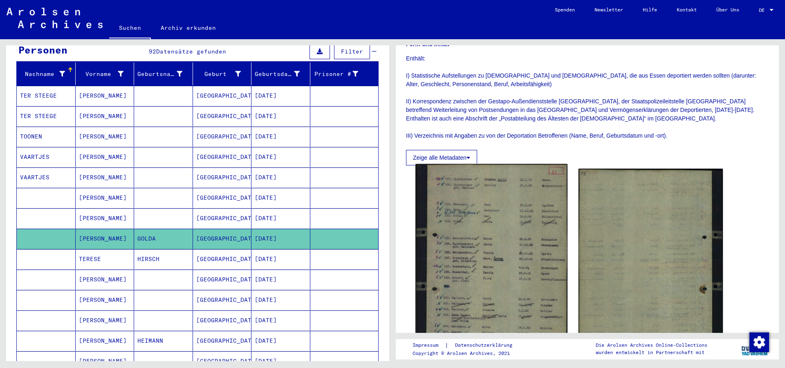
click at [493, 219] on img at bounding box center [491, 259] width 152 height 191
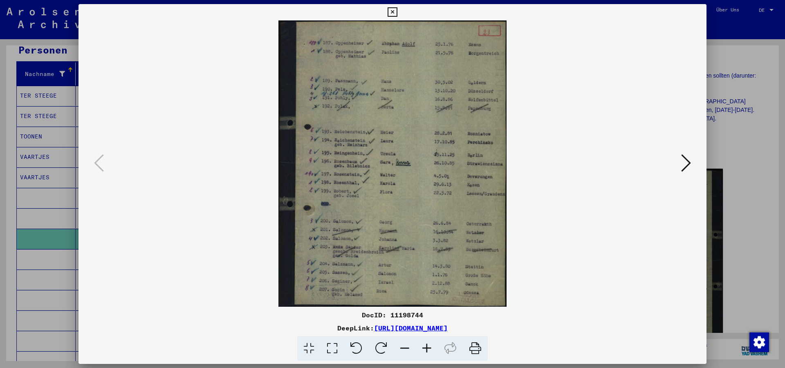
click at [423, 349] on icon at bounding box center [427, 348] width 22 height 25
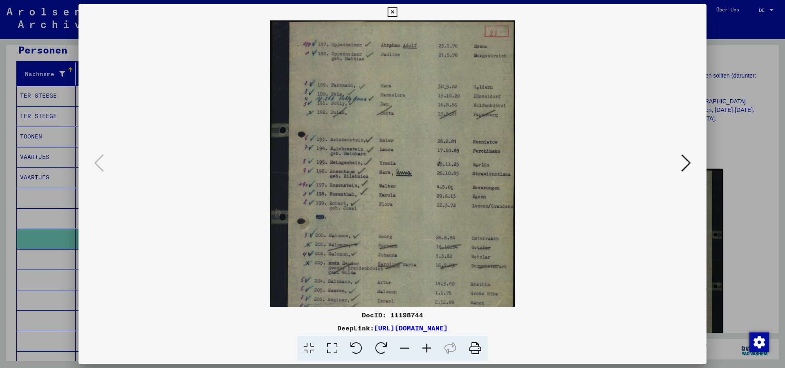
click at [423, 349] on icon at bounding box center [427, 348] width 22 height 25
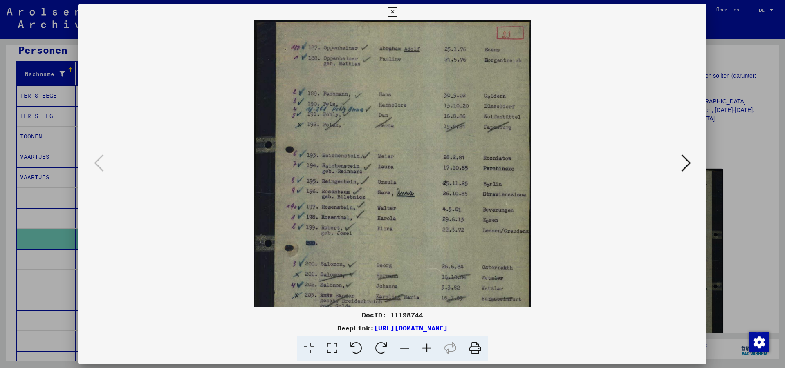
click at [423, 349] on icon at bounding box center [427, 348] width 22 height 25
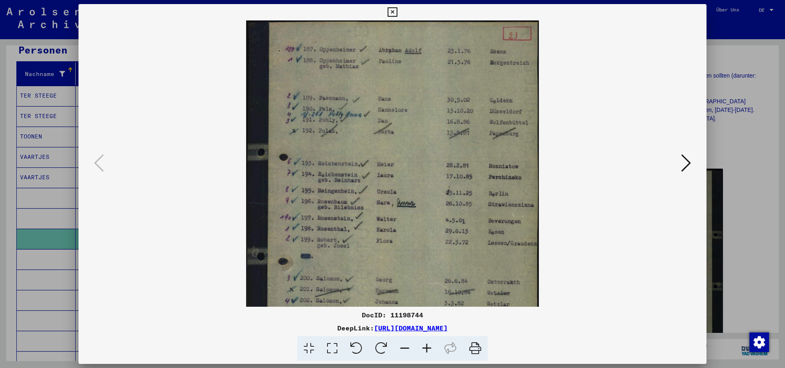
click at [423, 349] on icon at bounding box center [427, 348] width 22 height 25
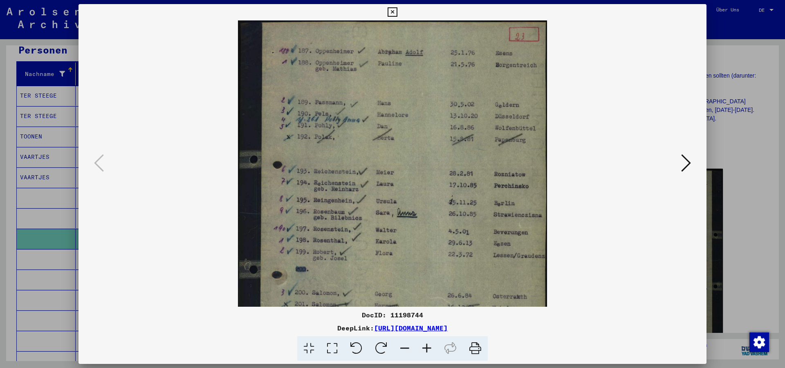
click at [423, 349] on icon at bounding box center [427, 348] width 22 height 25
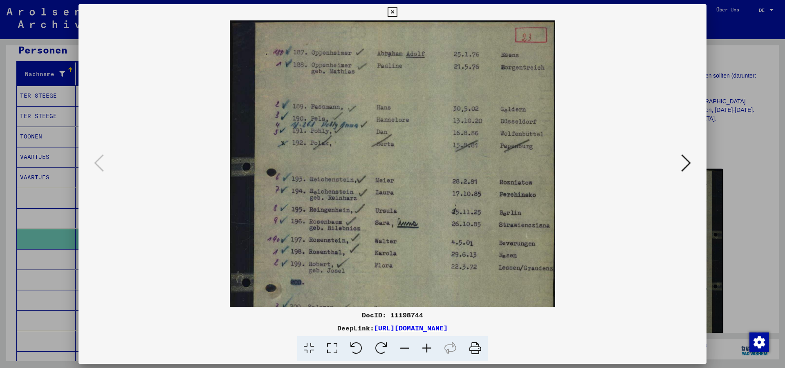
click at [423, 349] on icon at bounding box center [427, 348] width 22 height 25
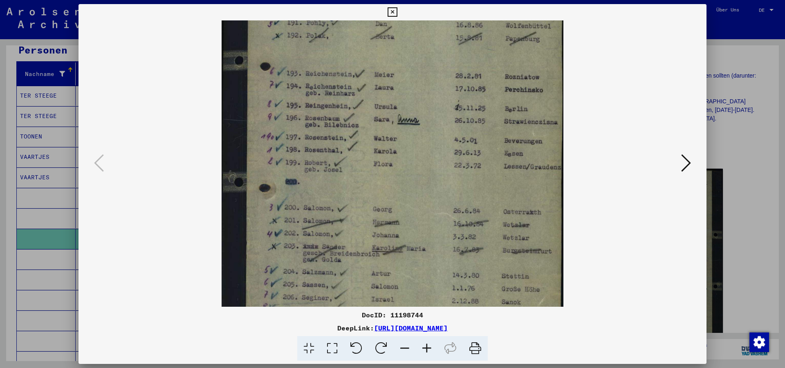
drag, startPoint x: 332, startPoint y: 255, endPoint x: 321, endPoint y: 142, distance: 113.7
click at [321, 142] on img at bounding box center [393, 122] width 342 height 430
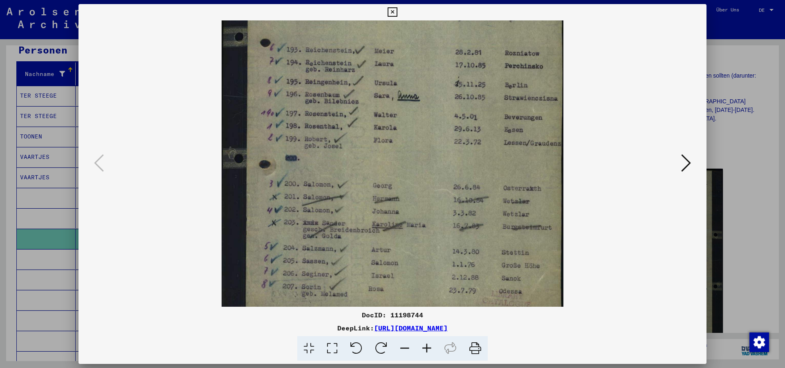
scroll to position [143, 0]
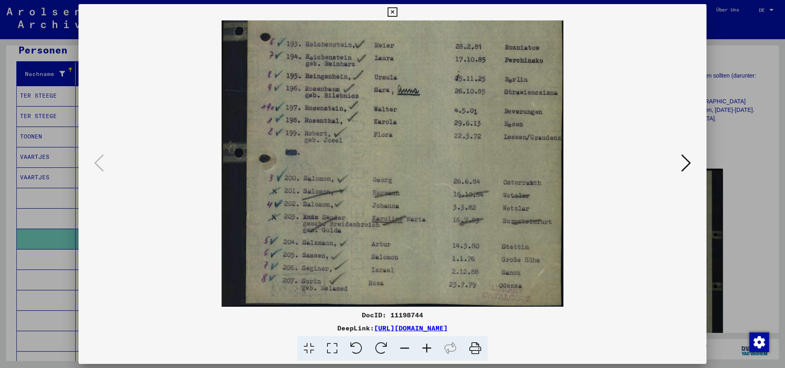
drag, startPoint x: 328, startPoint y: 241, endPoint x: 333, endPoint y: 164, distance: 76.6
click at [333, 164] on img at bounding box center [393, 92] width 342 height 430
click at [693, 164] on button at bounding box center [686, 163] width 15 height 23
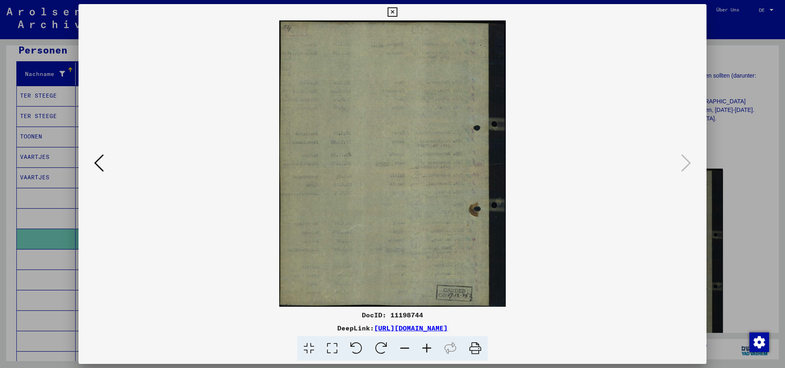
scroll to position [0, 0]
click at [397, 12] on icon at bounding box center [392, 12] width 9 height 10
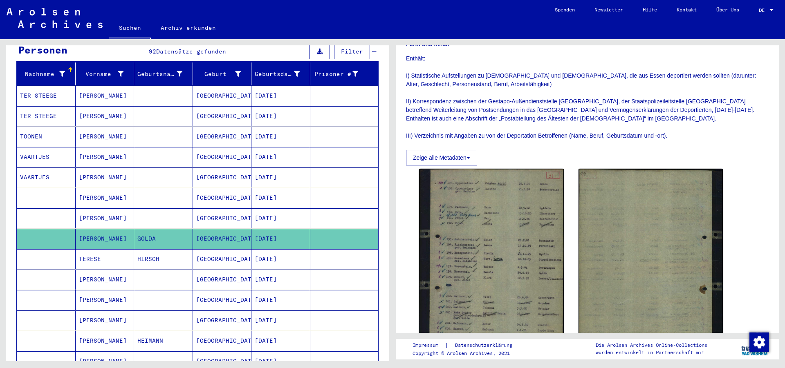
click at [114, 253] on mat-cell "TERESE" at bounding box center [105, 259] width 59 height 20
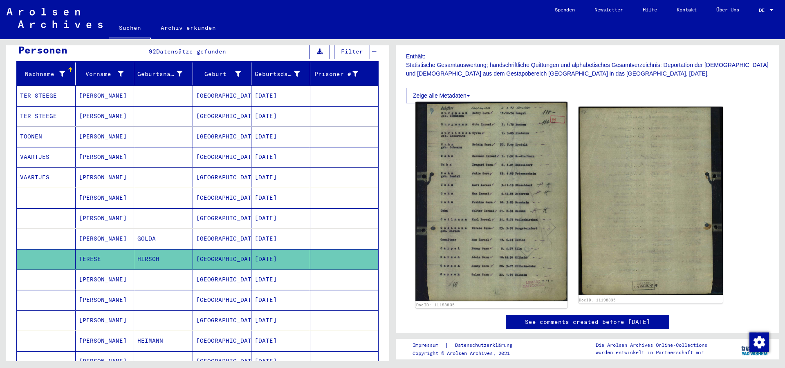
scroll to position [177, 0]
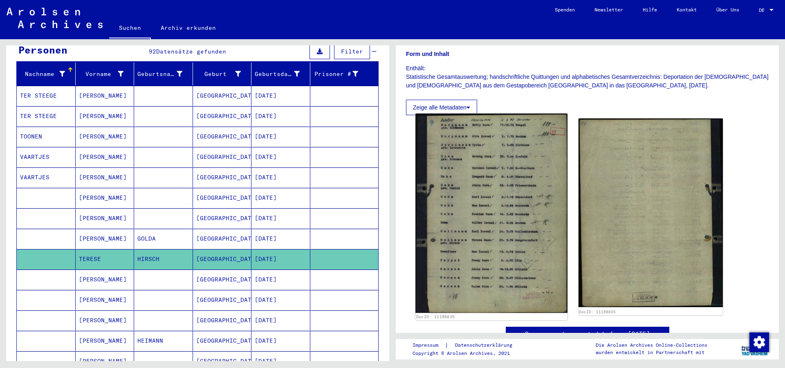
click at [506, 182] on img at bounding box center [491, 214] width 152 height 200
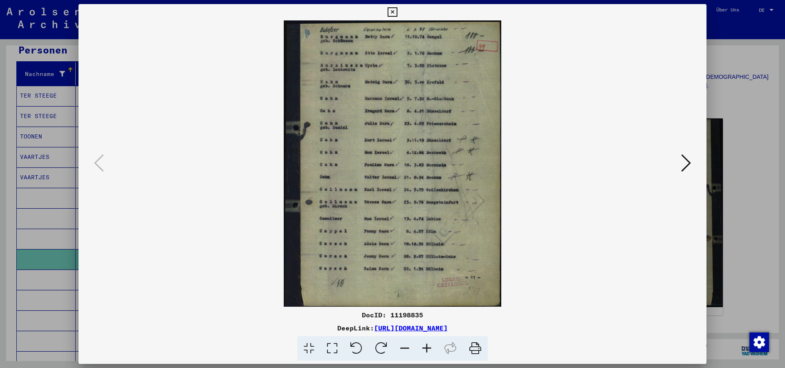
click at [397, 13] on icon at bounding box center [392, 12] width 9 height 10
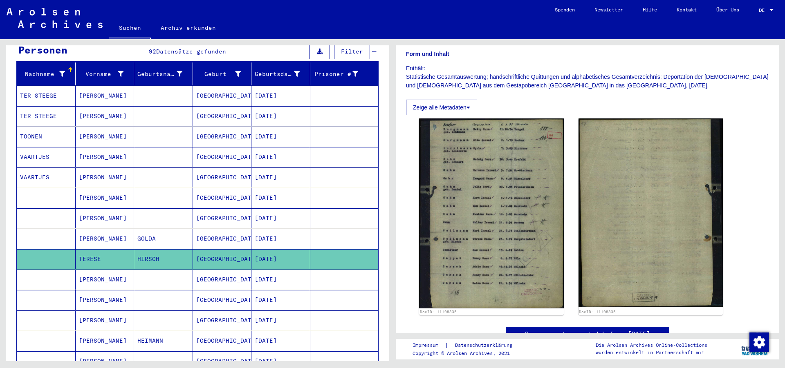
click at [193, 270] on mat-cell "[GEOGRAPHIC_DATA]" at bounding box center [222, 280] width 59 height 20
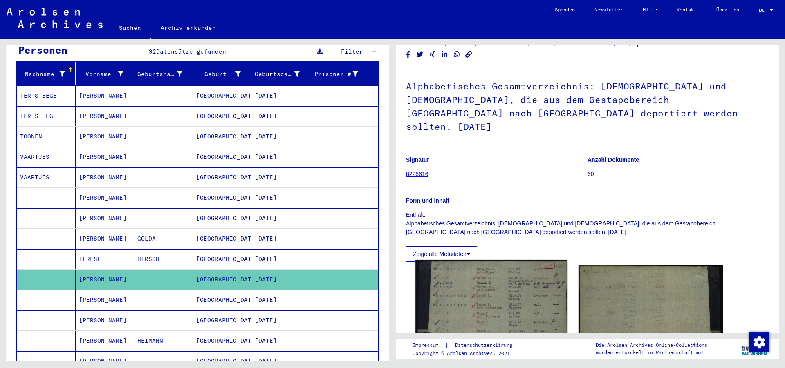
scroll to position [221, 0]
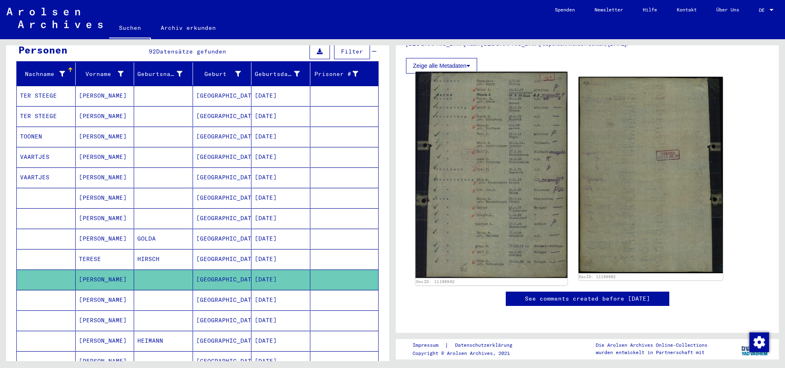
click at [494, 154] on img at bounding box center [491, 175] width 152 height 207
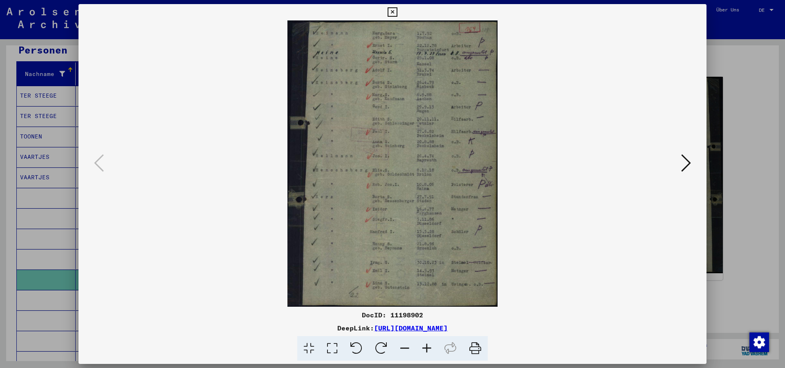
scroll to position [220, 0]
click at [428, 348] on icon at bounding box center [427, 348] width 22 height 25
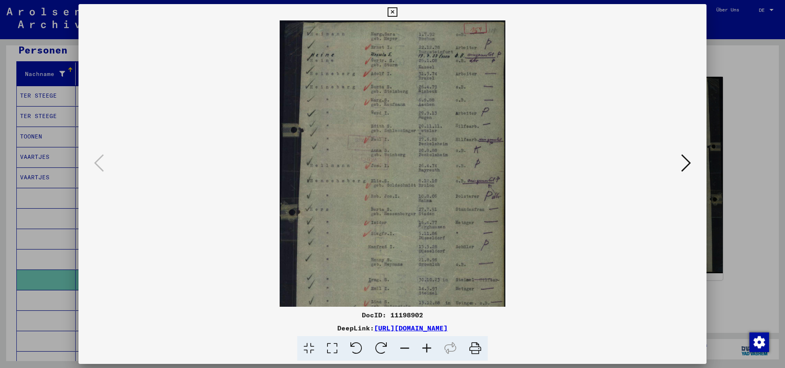
click at [428, 348] on icon at bounding box center [427, 348] width 22 height 25
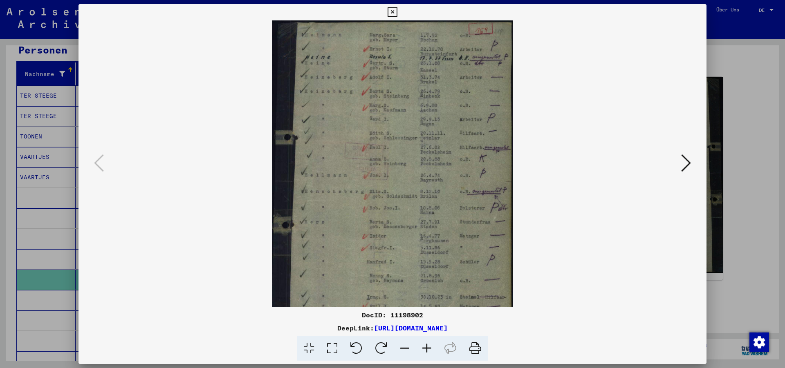
click at [428, 348] on icon at bounding box center [427, 348] width 22 height 25
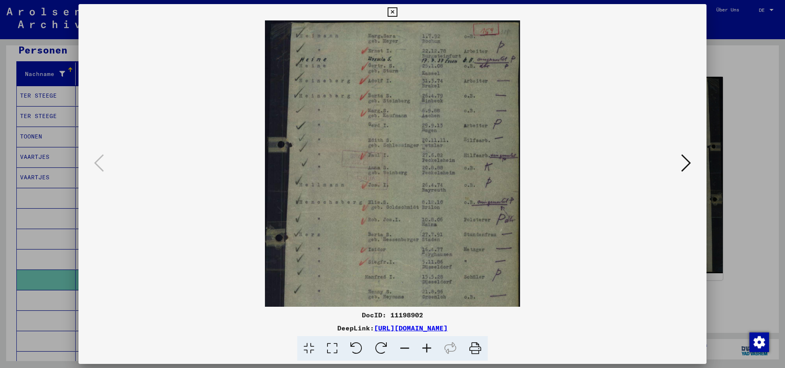
click at [428, 348] on icon at bounding box center [427, 348] width 22 height 25
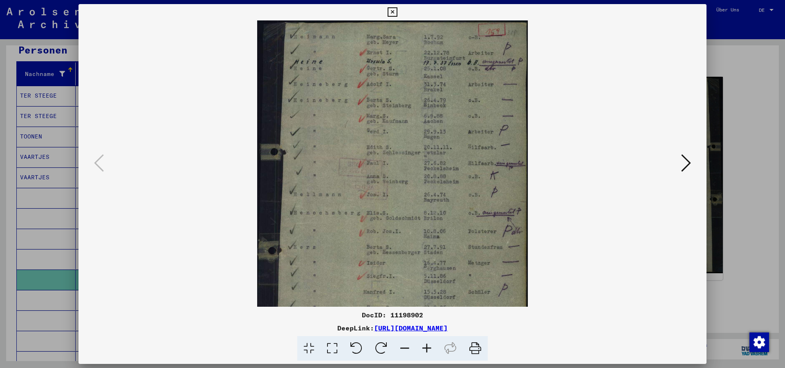
click at [397, 13] on icon at bounding box center [392, 12] width 9 height 10
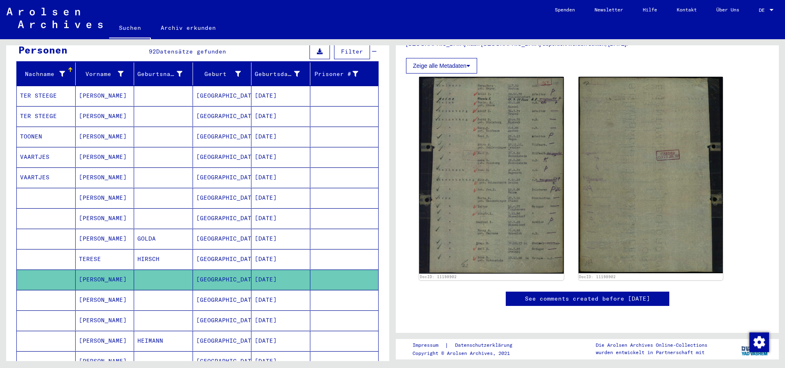
click at [146, 292] on mat-cell at bounding box center [163, 300] width 59 height 20
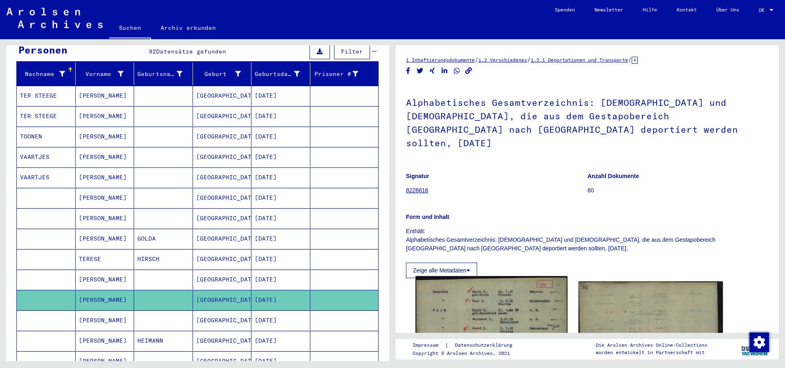
scroll to position [132, 0]
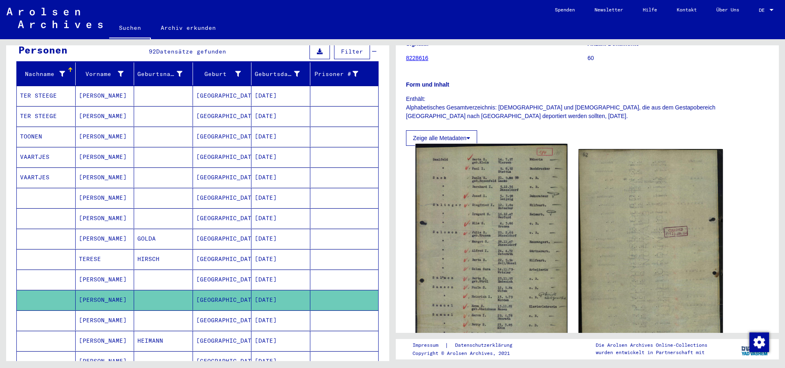
click at [490, 207] on img at bounding box center [491, 252] width 152 height 216
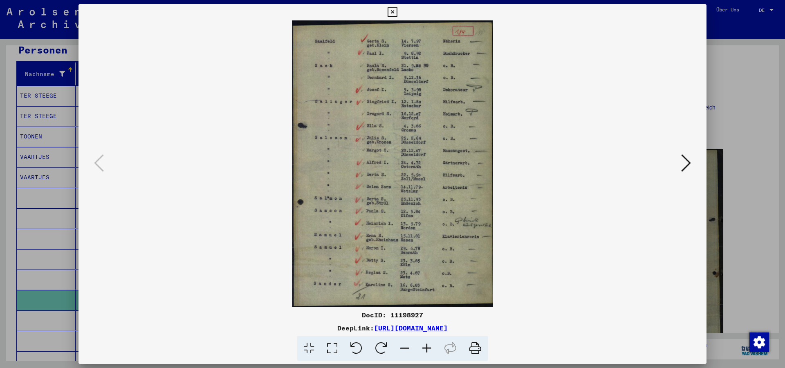
click at [397, 12] on icon at bounding box center [392, 12] width 9 height 10
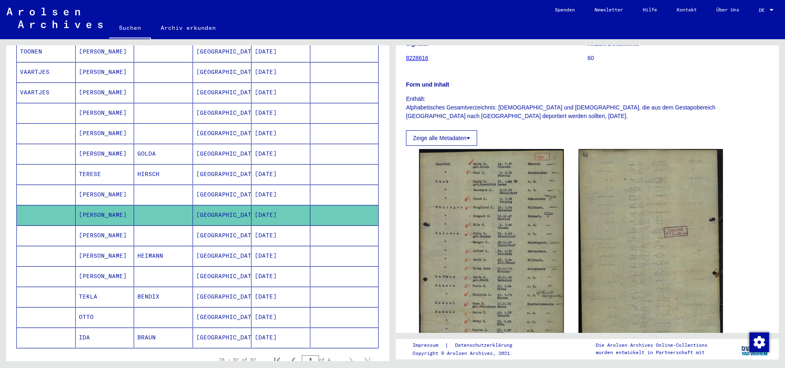
scroll to position [177, 0]
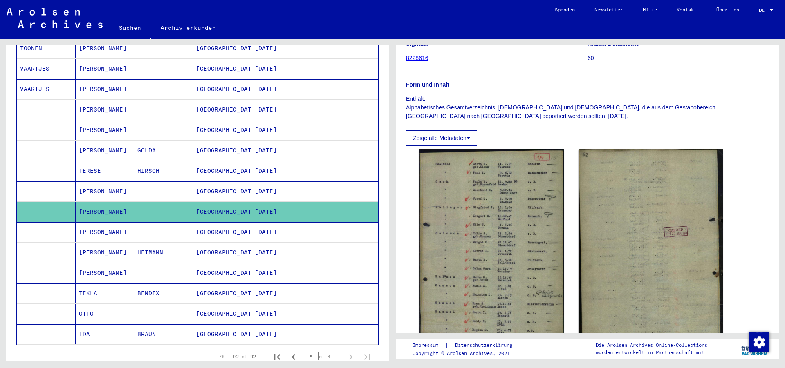
click at [132, 231] on mat-cell "[PERSON_NAME]" at bounding box center [105, 232] width 59 height 20
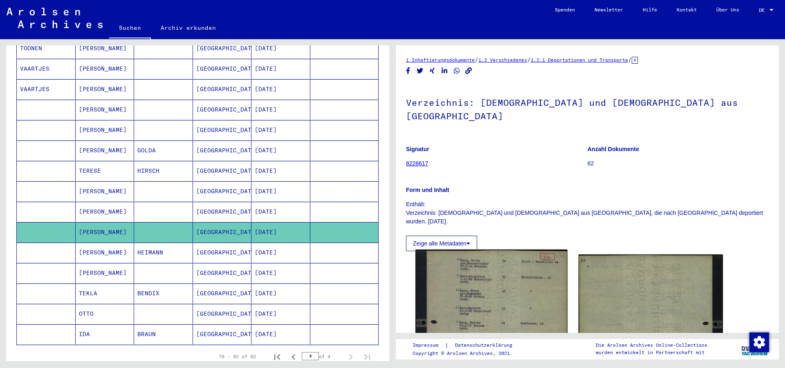
click at [477, 282] on img at bounding box center [491, 350] width 152 height 200
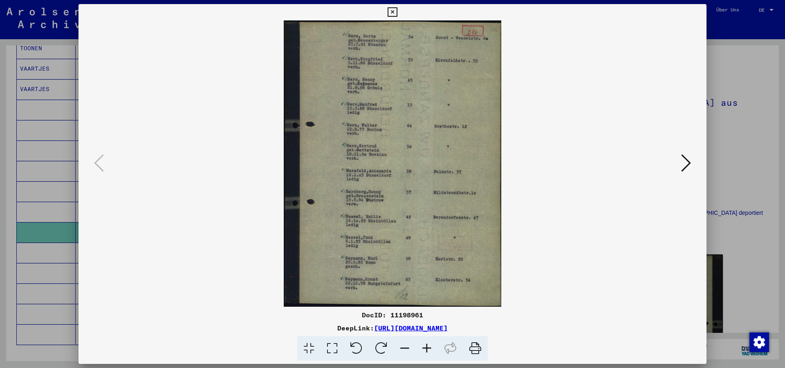
click at [399, 7] on button at bounding box center [392, 12] width 14 height 16
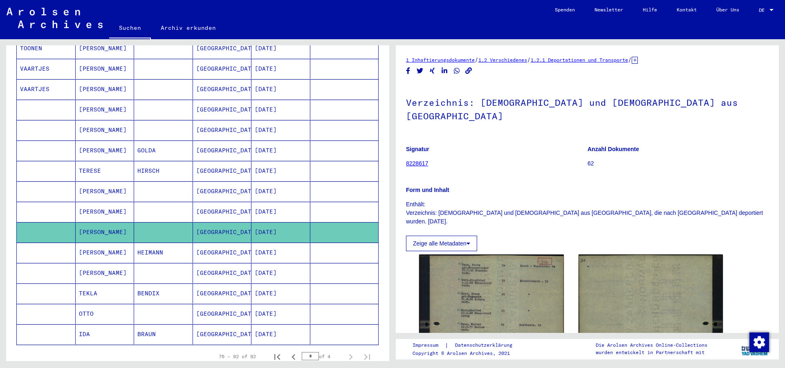
click at [170, 243] on mat-cell "HEIMANN" at bounding box center [163, 253] width 59 height 20
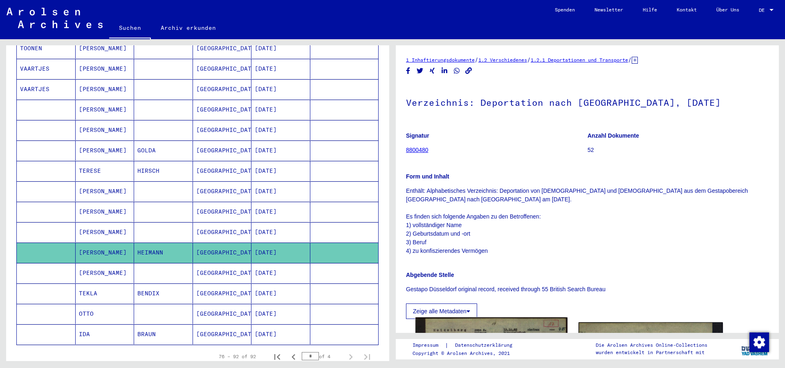
scroll to position [221, 0]
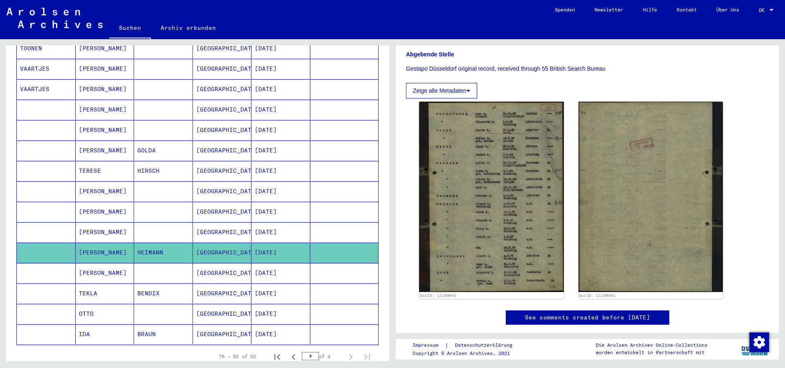
click at [214, 263] on mat-cell "[GEOGRAPHIC_DATA]" at bounding box center [222, 273] width 59 height 20
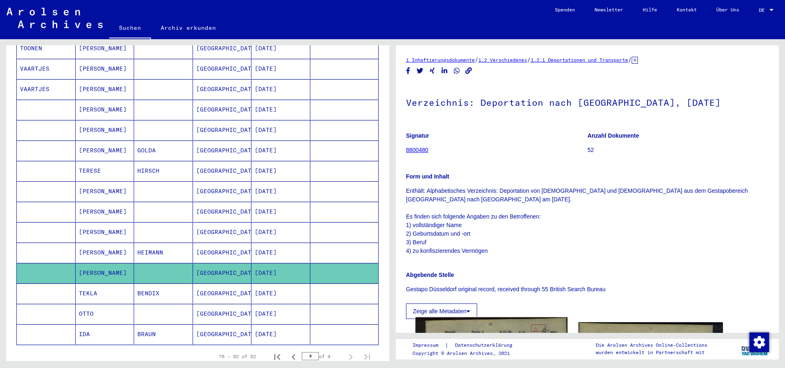
scroll to position [177, 0]
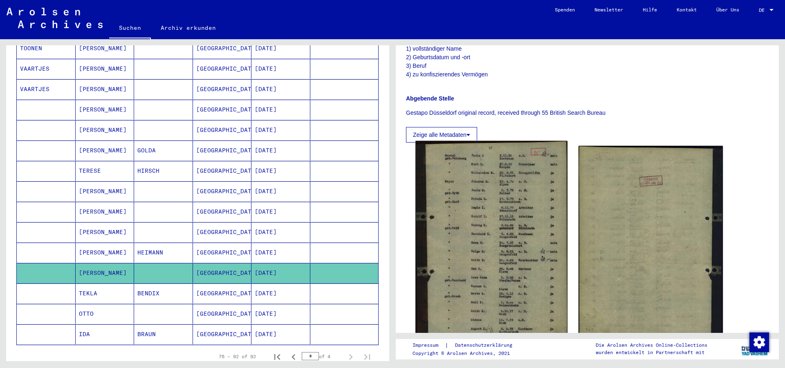
click at [509, 205] on img at bounding box center [491, 242] width 152 height 202
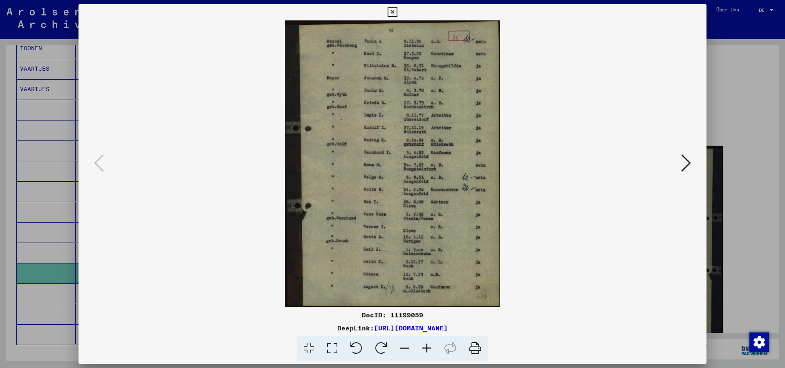
click at [397, 16] on icon at bounding box center [392, 12] width 9 height 10
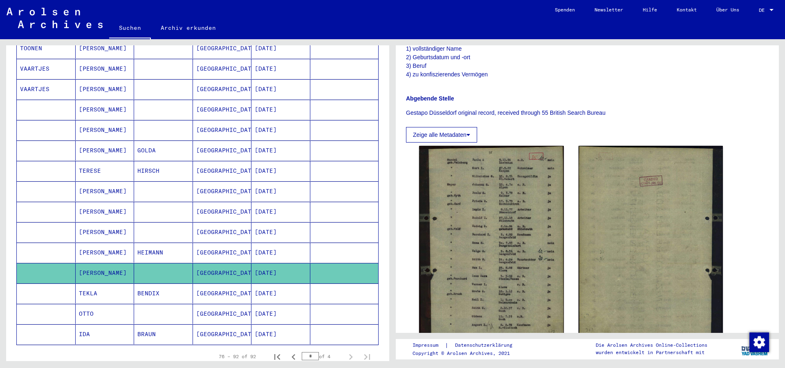
click at [188, 287] on mat-cell "BENDIX" at bounding box center [163, 294] width 59 height 20
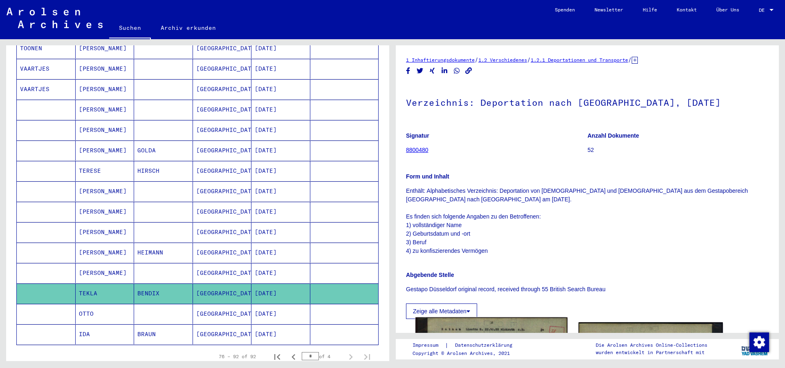
scroll to position [221, 0]
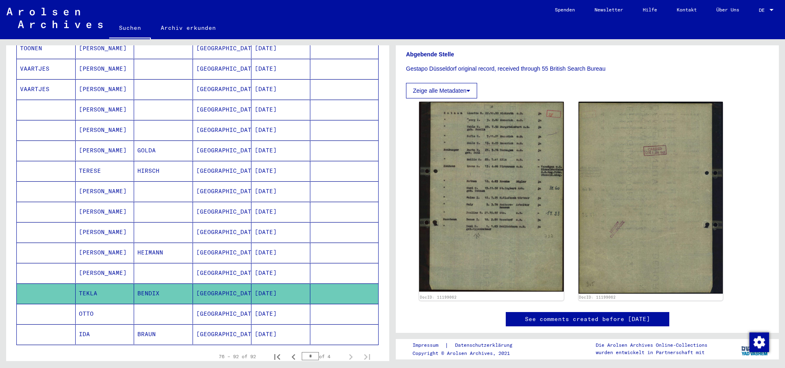
click at [184, 304] on mat-cell at bounding box center [163, 314] width 59 height 20
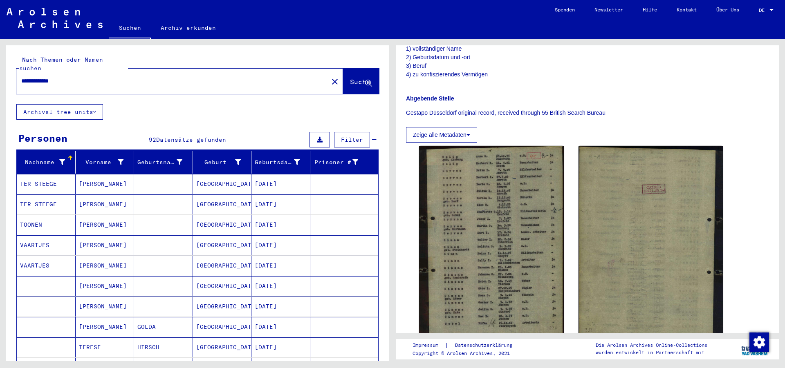
drag, startPoint x: 78, startPoint y: 73, endPoint x: 0, endPoint y: 67, distance: 78.7
click at [21, 77] on input "**********" at bounding box center [172, 81] width 302 height 9
